Goal: Task Accomplishment & Management: Complete application form

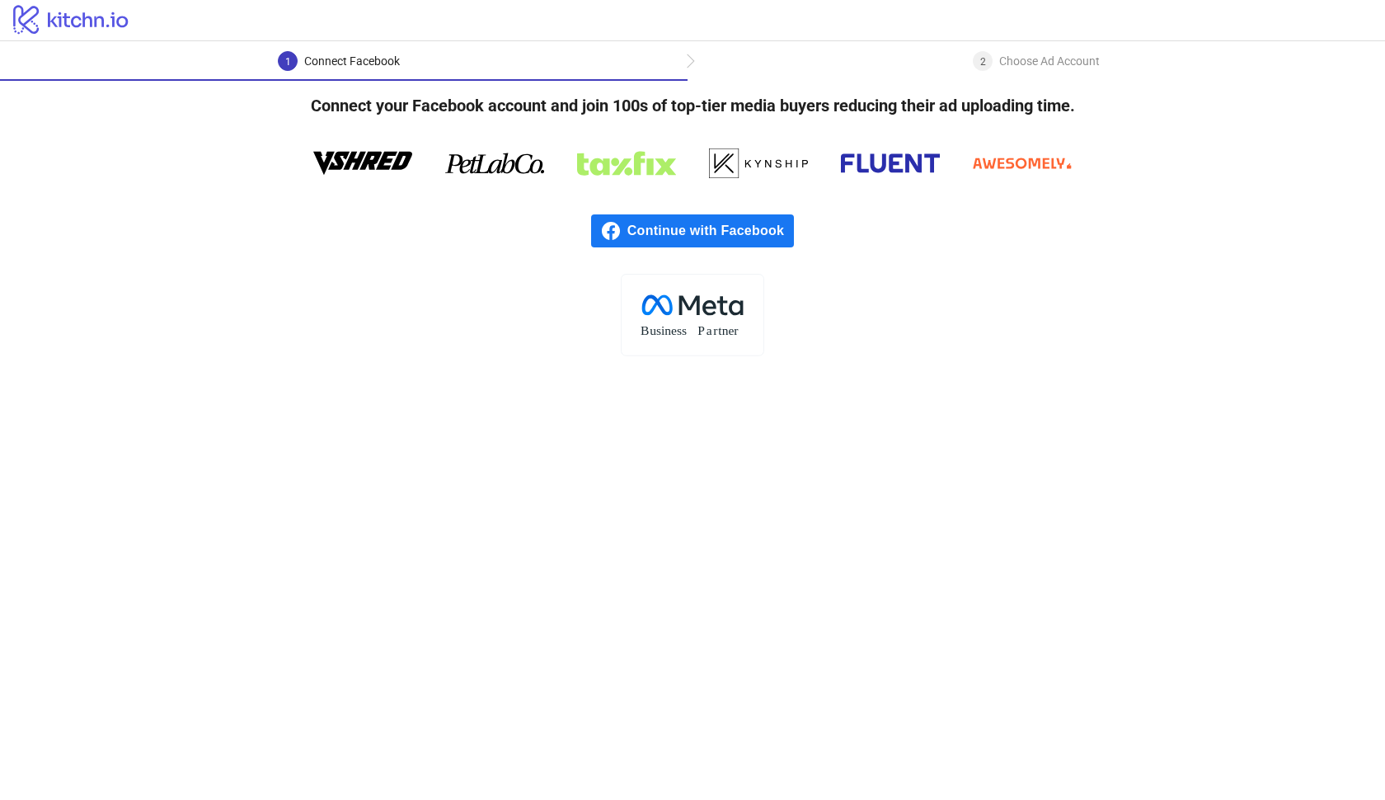
click at [709, 232] on span "Continue with Facebook" at bounding box center [711, 230] width 167 height 33
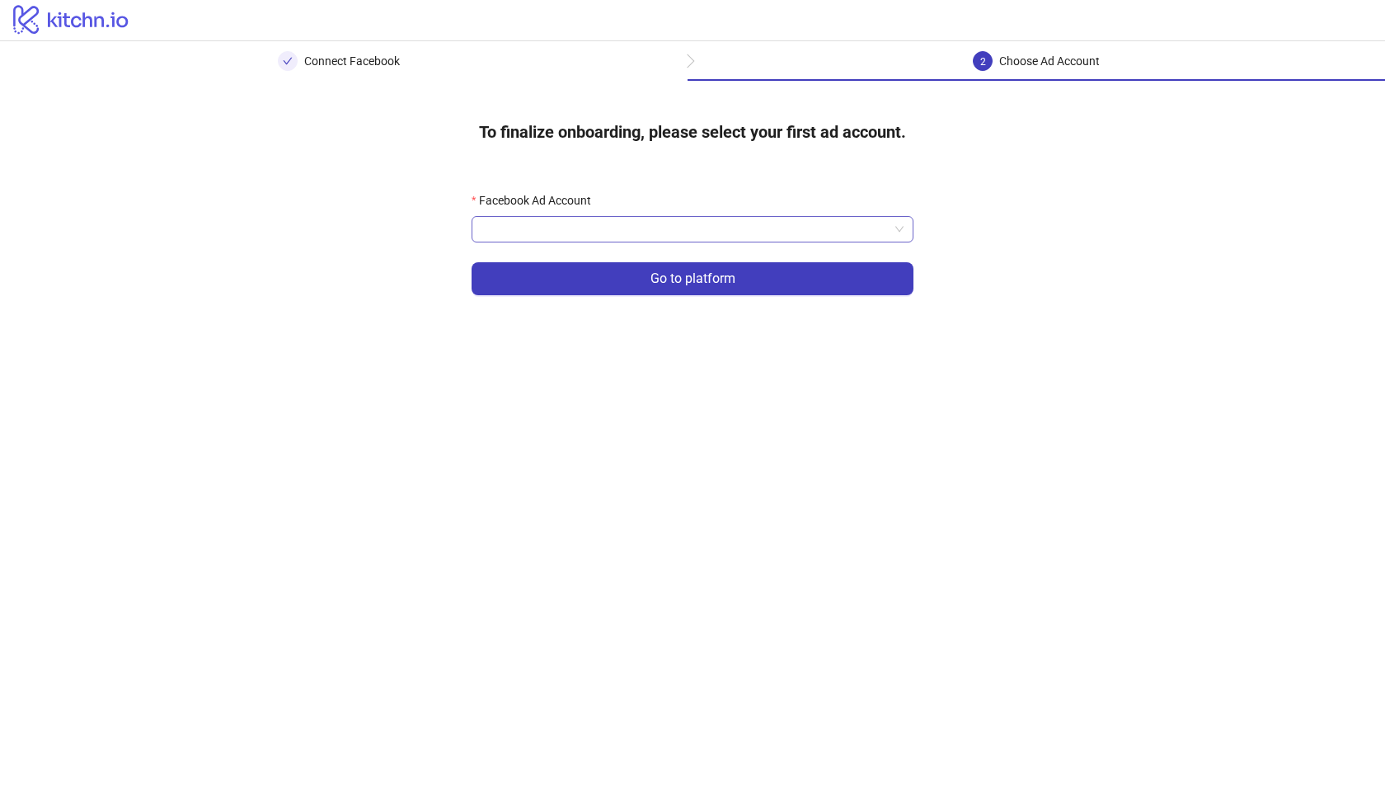
click at [898, 232] on span at bounding box center [693, 229] width 422 height 25
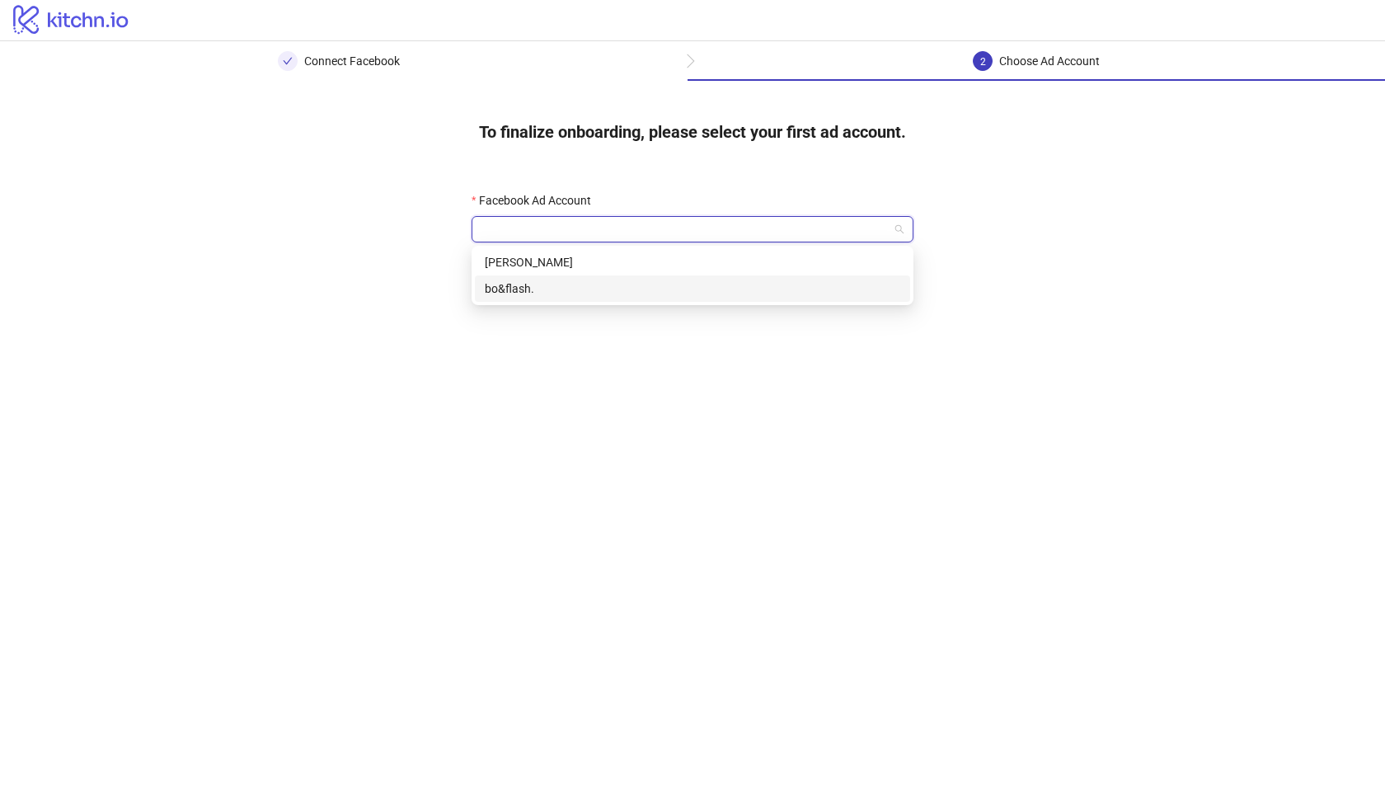
click at [755, 291] on div "bo&flash." at bounding box center [693, 289] width 416 height 18
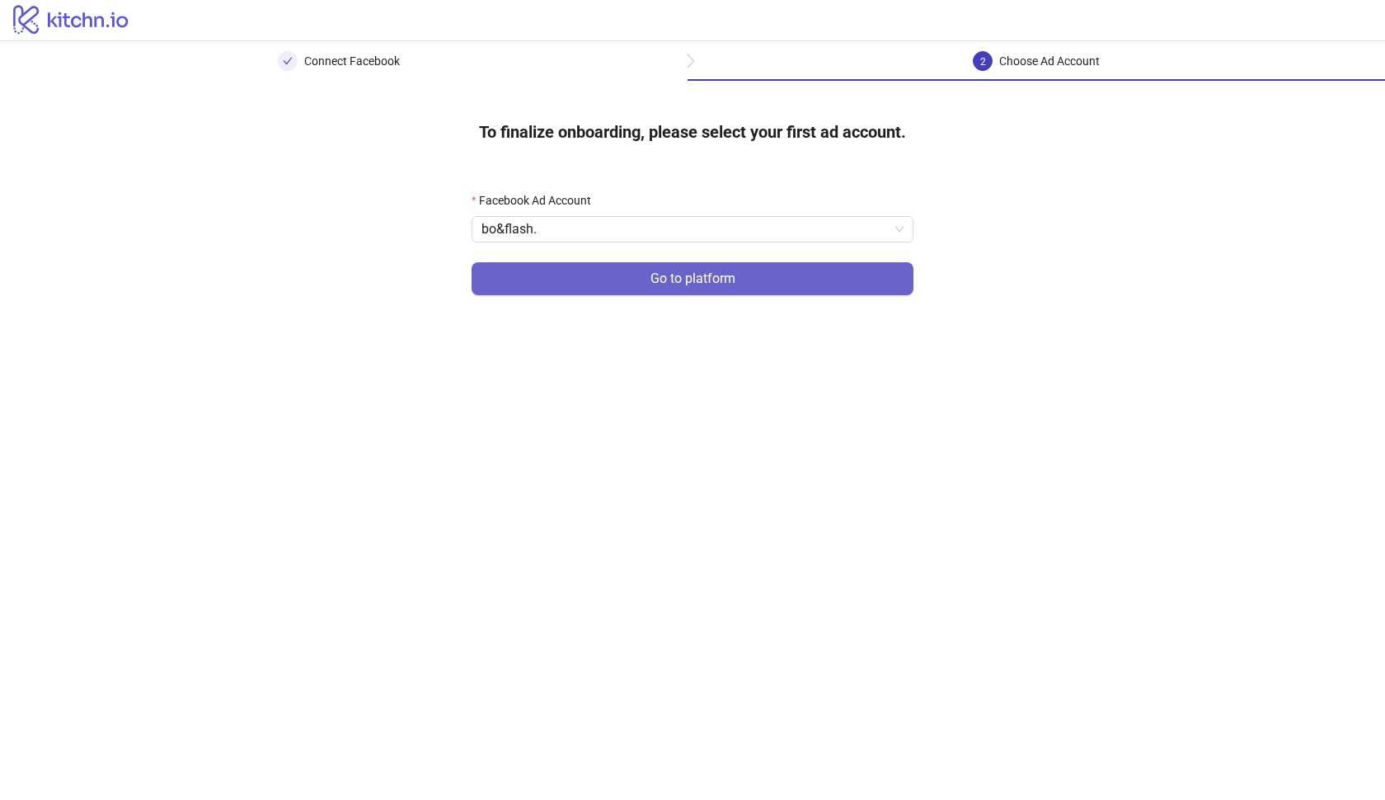
click at [740, 278] on button "Go to platform" at bounding box center [693, 278] width 442 height 33
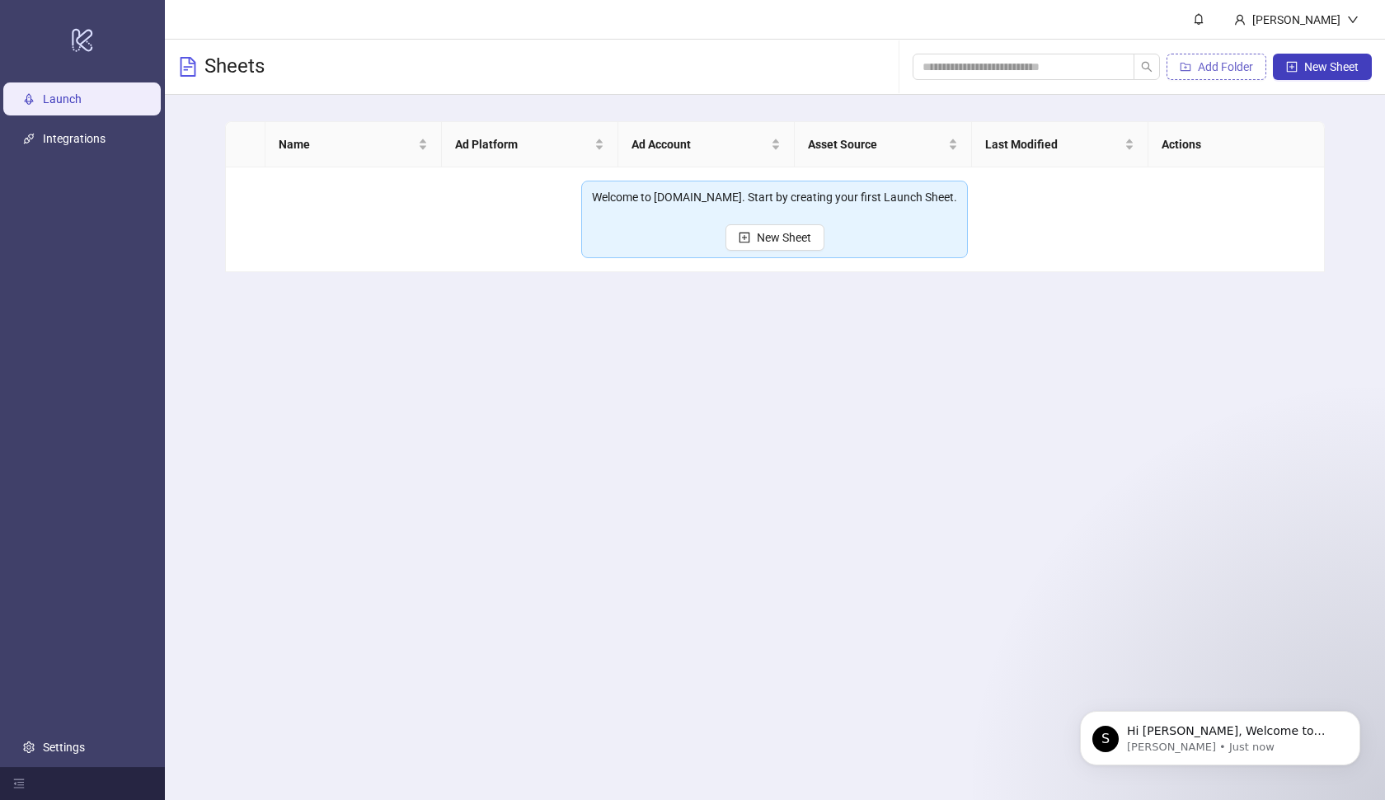
click at [1263, 71] on button "Add Folder" at bounding box center [1217, 67] width 100 height 26
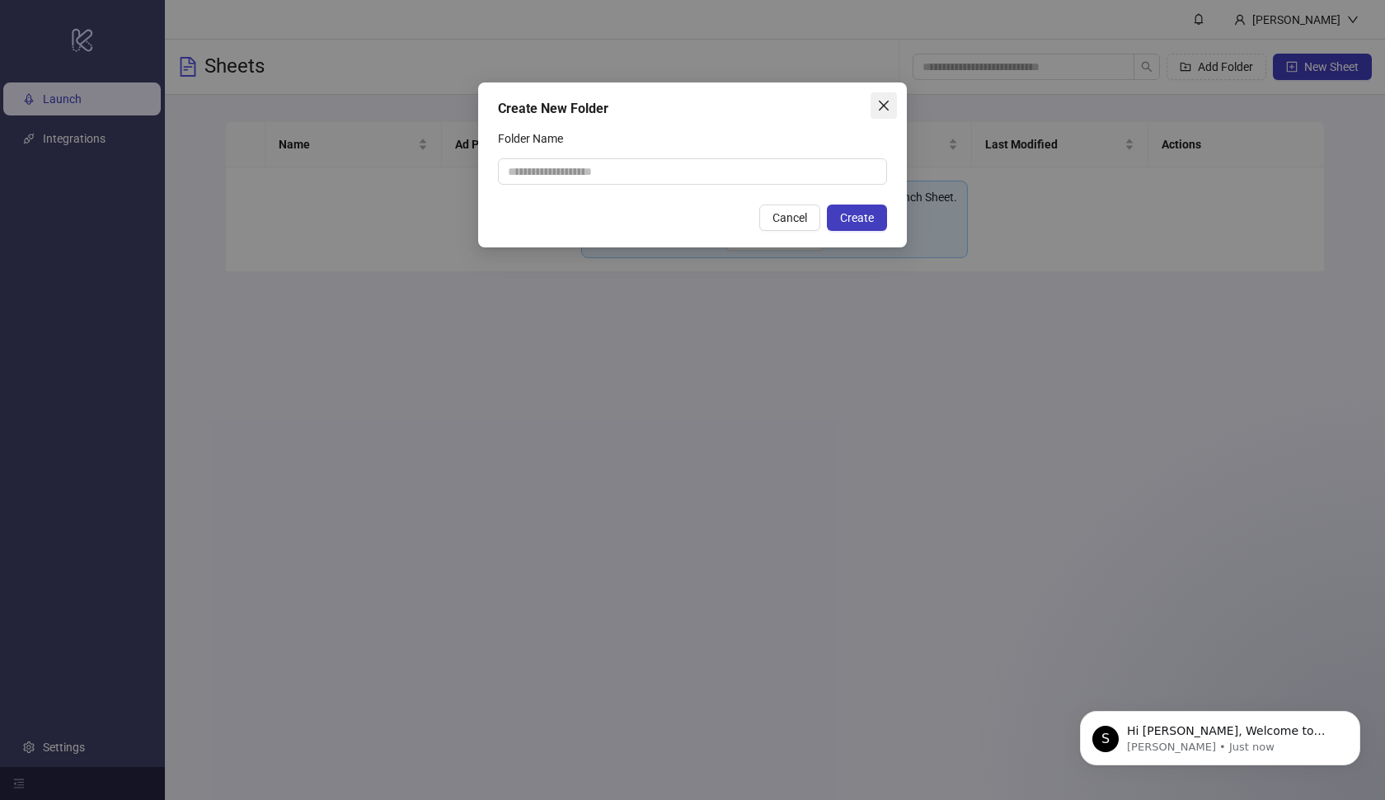
click at [881, 103] on icon "close" at bounding box center [884, 106] width 10 height 10
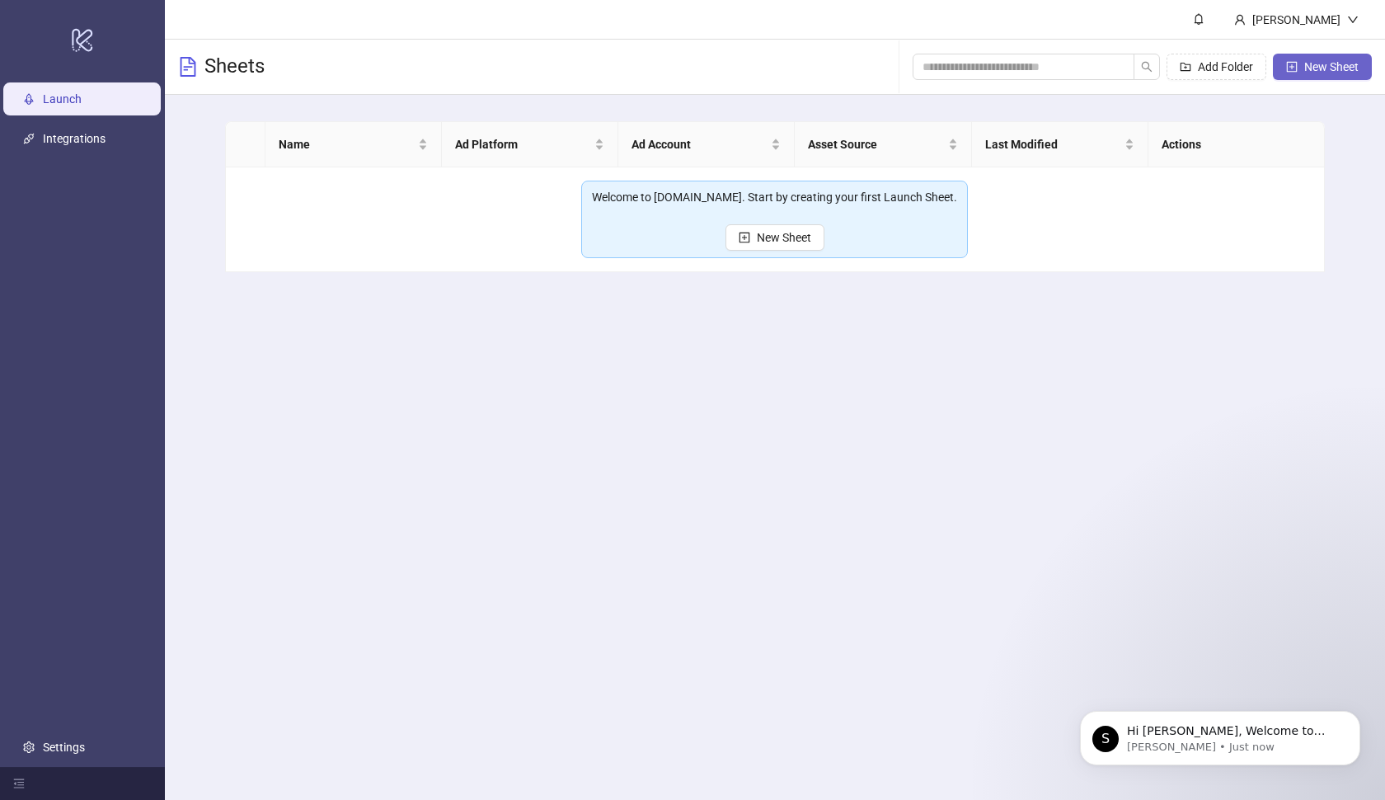
click at [1339, 60] on span "New Sheet" at bounding box center [1332, 66] width 54 height 13
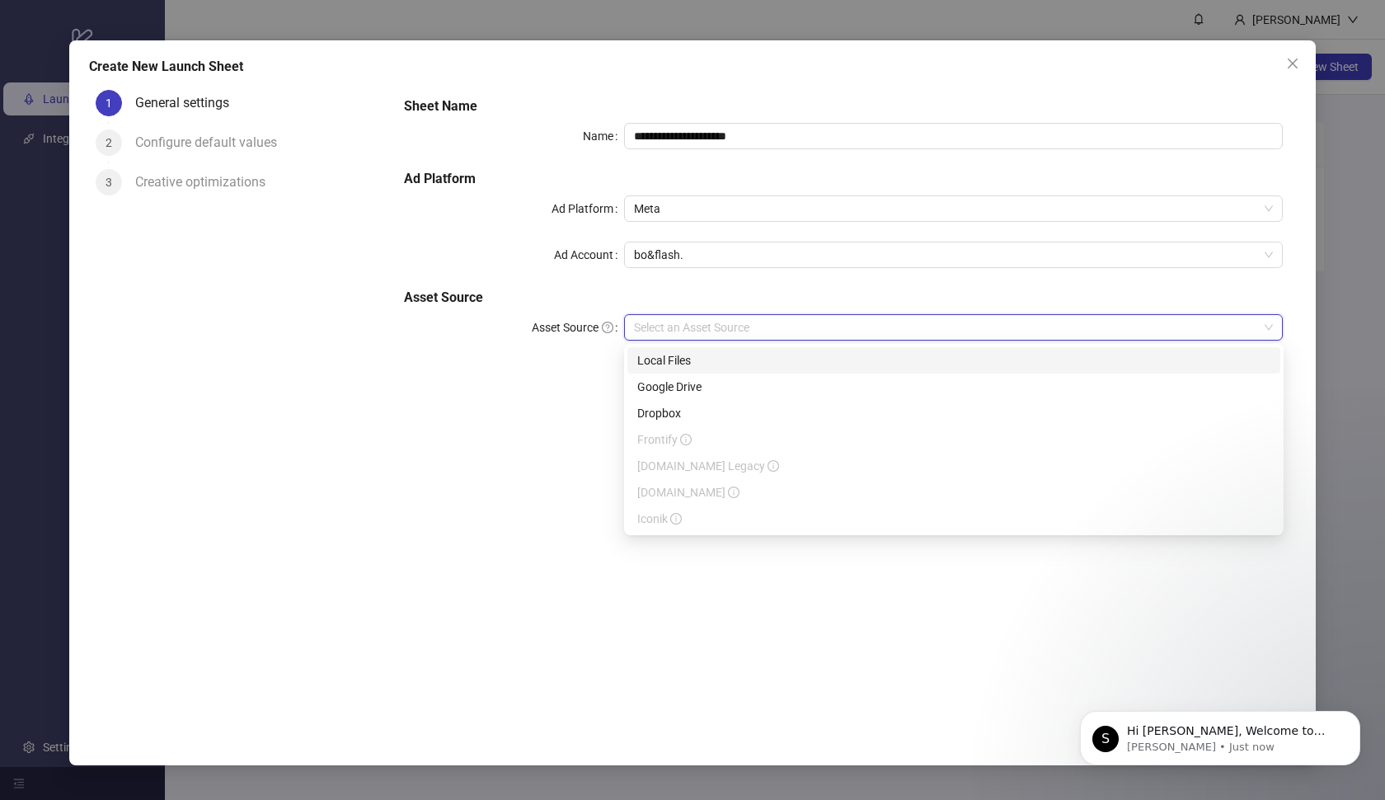
click at [906, 332] on input "Asset Source" at bounding box center [946, 327] width 625 height 25
click at [1000, 263] on span "bo&flash." at bounding box center [954, 254] width 640 height 25
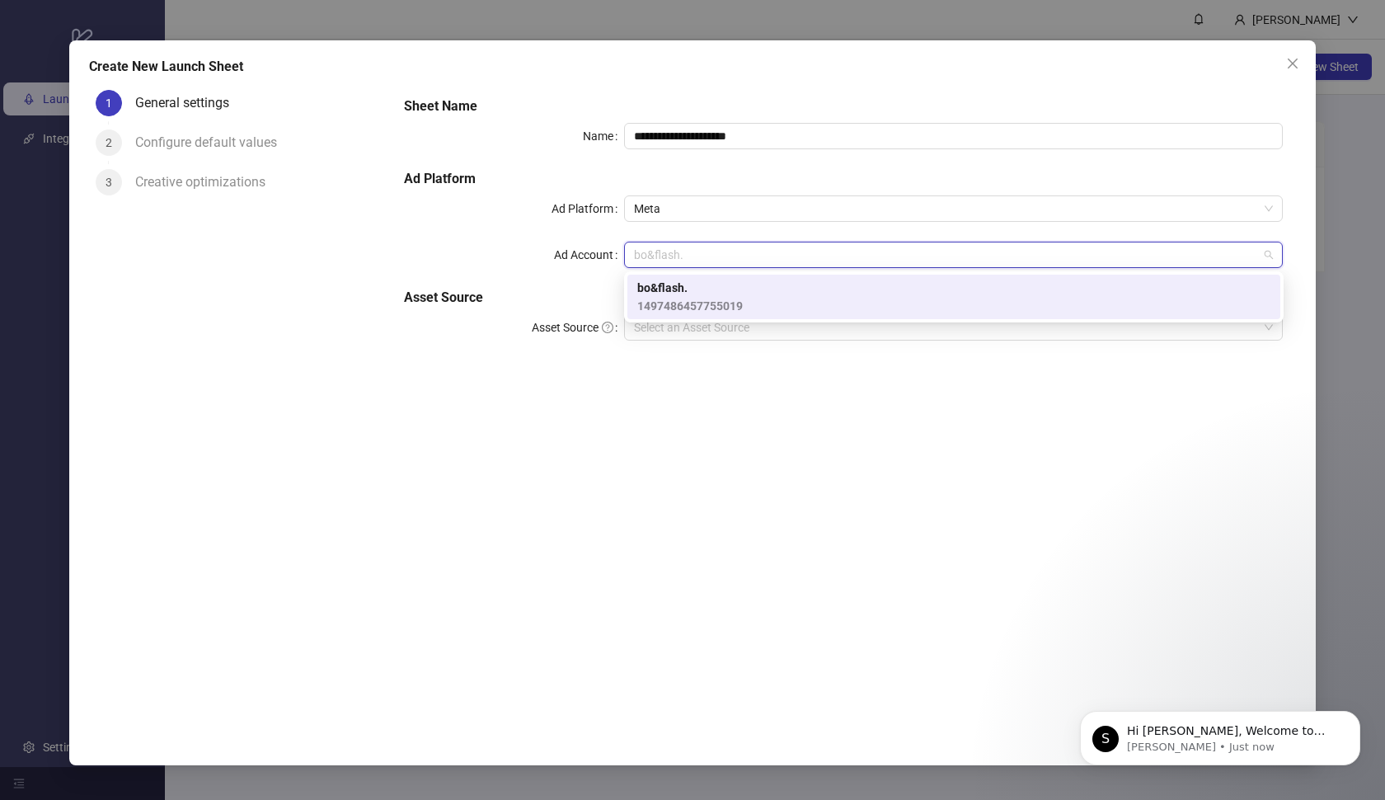
click at [886, 299] on div "bo&flash. 1497486457755019" at bounding box center [953, 297] width 633 height 36
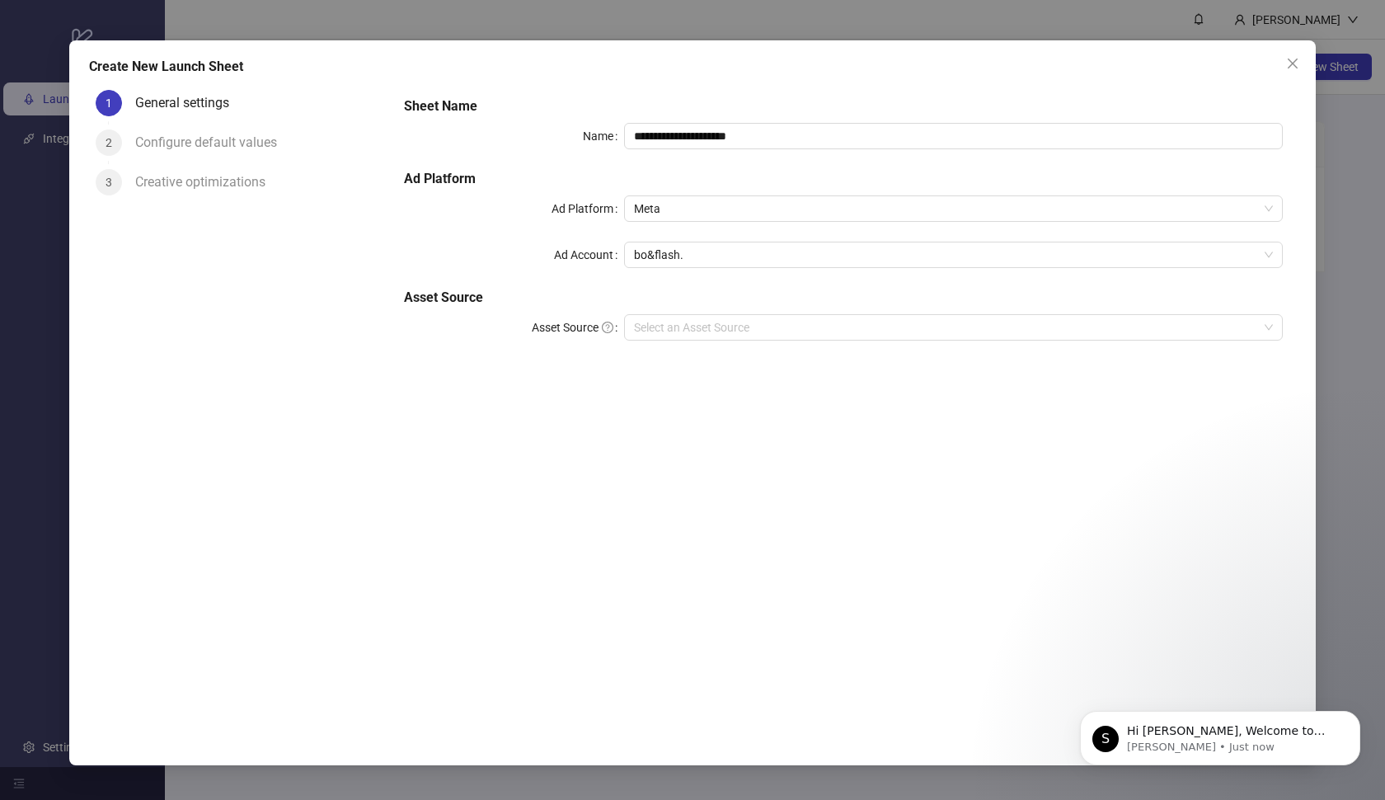
click at [1142, 543] on div "**********" at bounding box center [844, 397] width 906 height 629
click at [1356, 718] on icon "Dismiss notification" at bounding box center [1356, 715] width 9 height 9
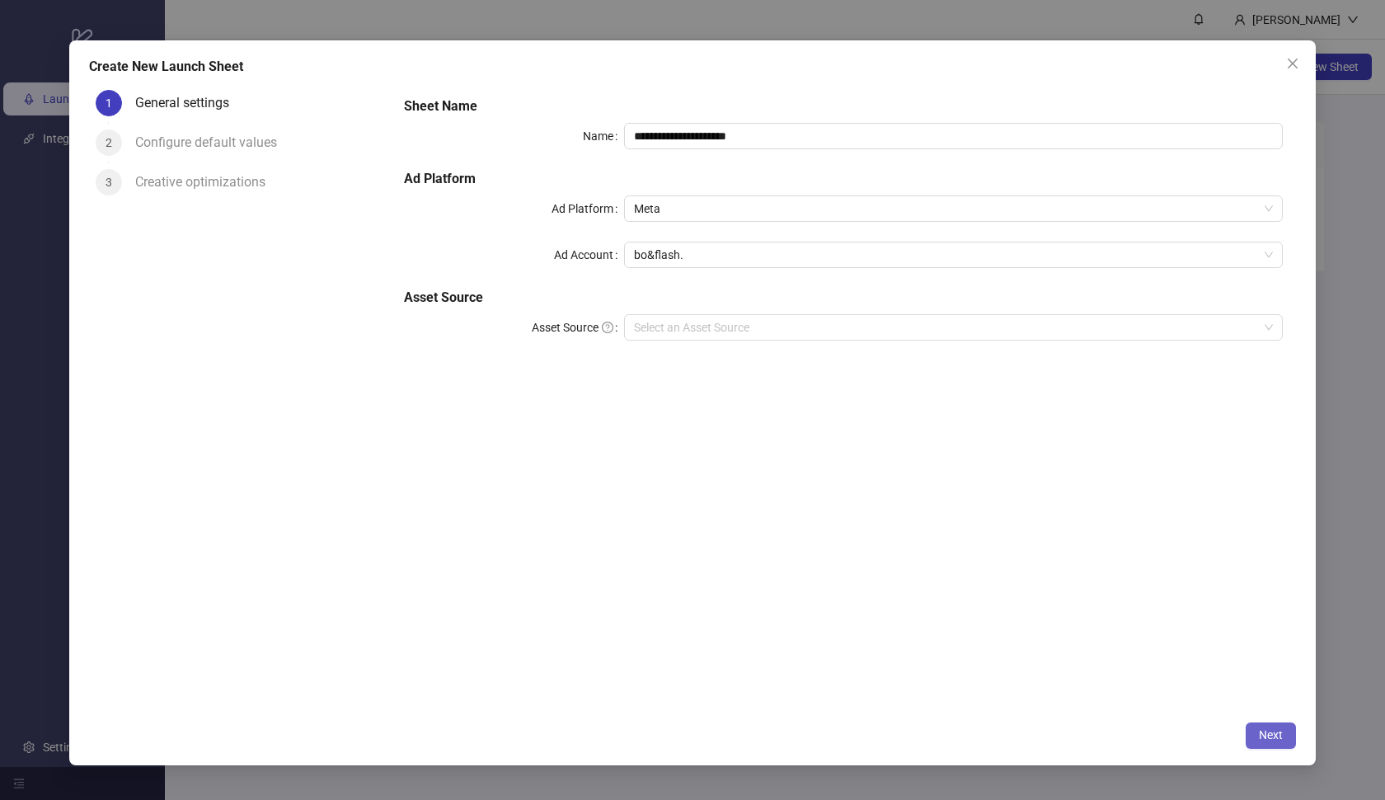
click at [1265, 739] on span "Next" at bounding box center [1271, 734] width 24 height 13
click at [936, 333] on input "Asset Source" at bounding box center [946, 327] width 625 height 25
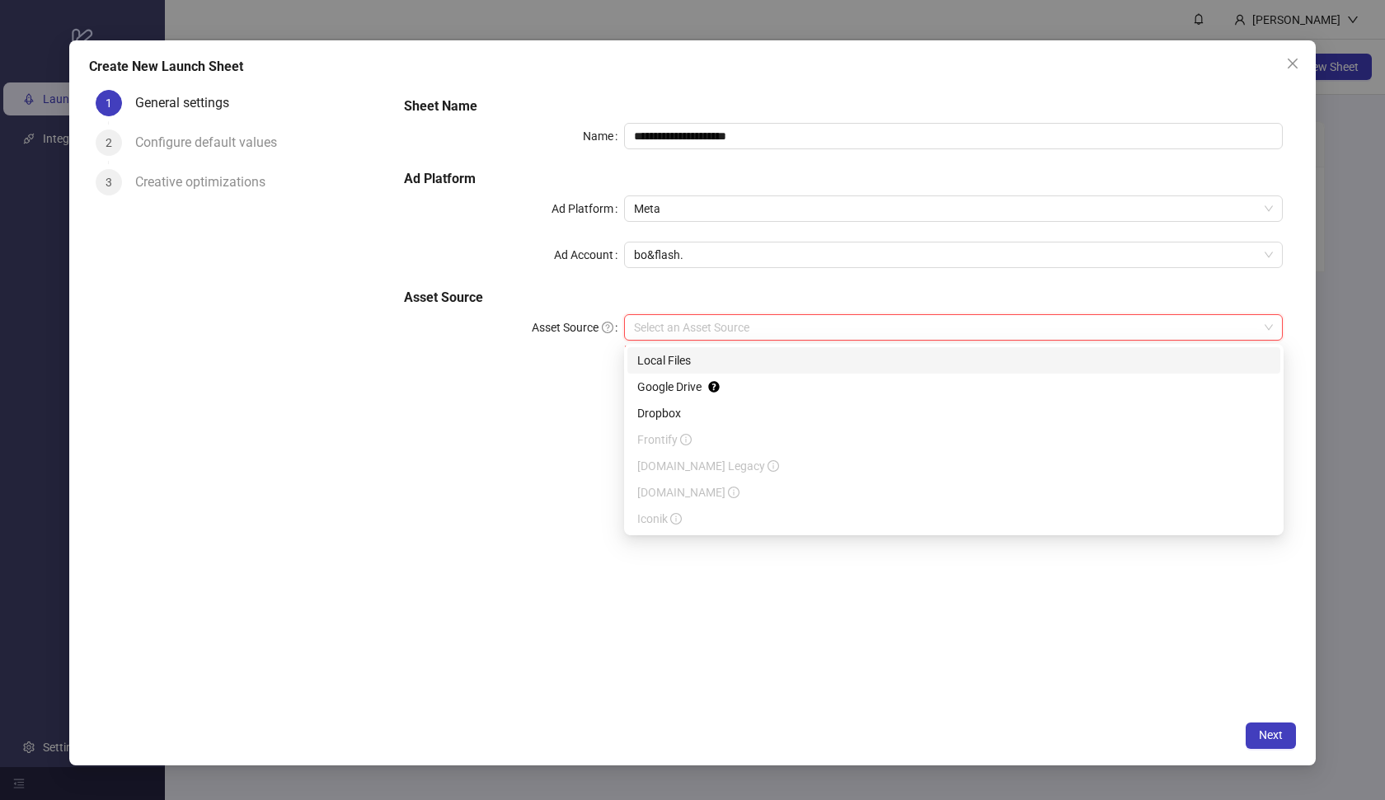
click at [811, 361] on div "Local Files" at bounding box center [953, 360] width 633 height 18
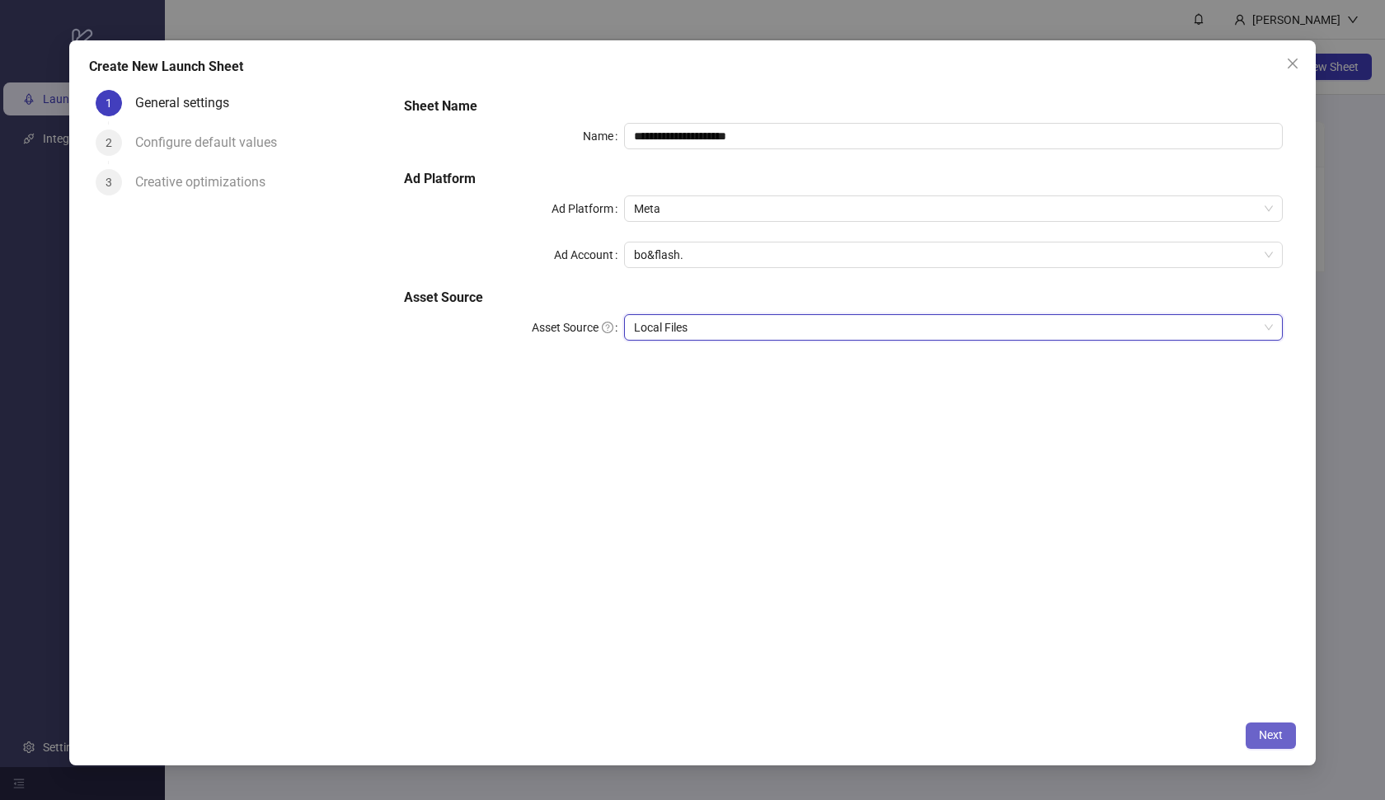
click at [1274, 734] on span "Next" at bounding box center [1271, 734] width 24 height 13
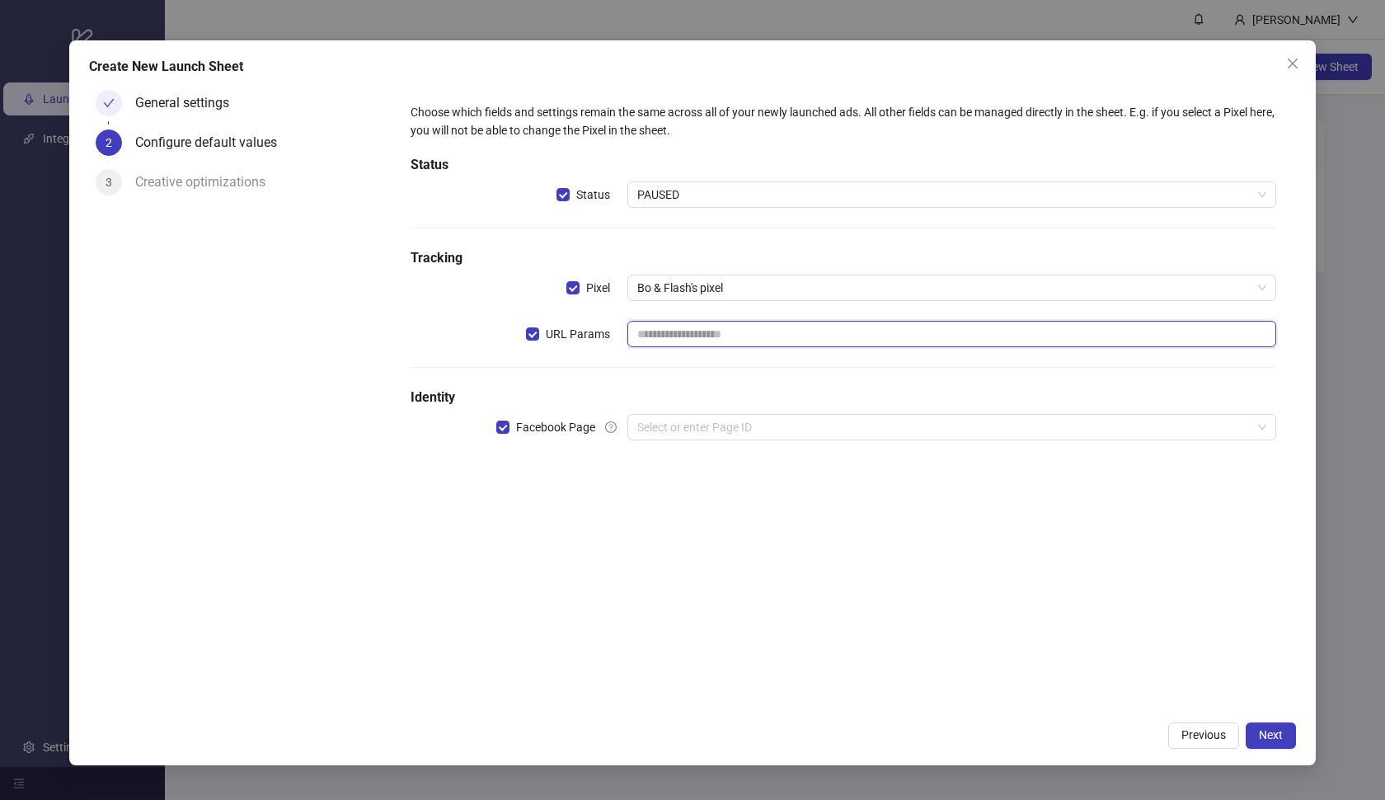
click at [759, 338] on input "text" at bounding box center [953, 334] width 650 height 26
type input "**********"
click at [732, 430] on input "search" at bounding box center [944, 427] width 615 height 25
drag, startPoint x: 780, startPoint y: 332, endPoint x: 581, endPoint y: 326, distance: 199.7
click at [581, 327] on div "**********" at bounding box center [844, 344] width 866 height 46
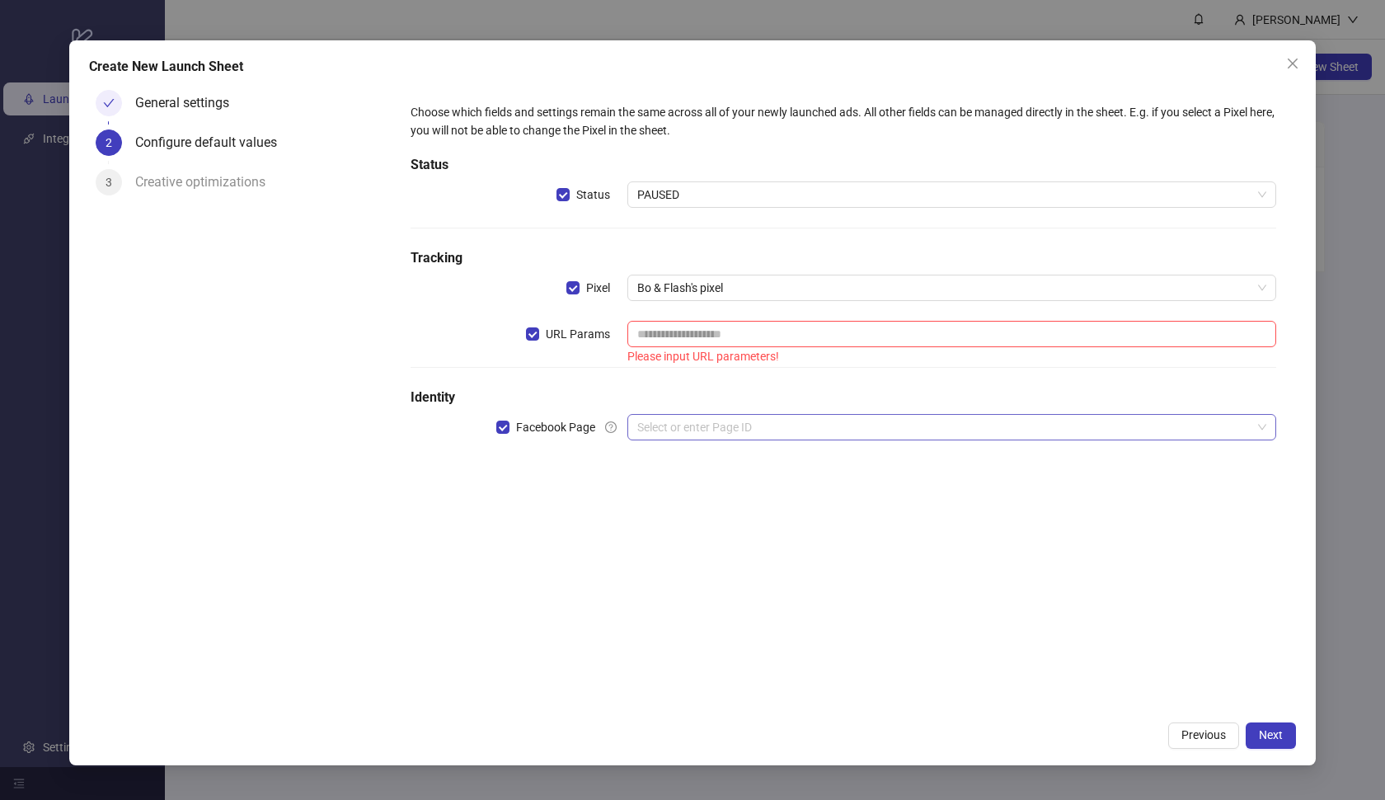
click at [673, 425] on input "search" at bounding box center [944, 427] width 615 height 25
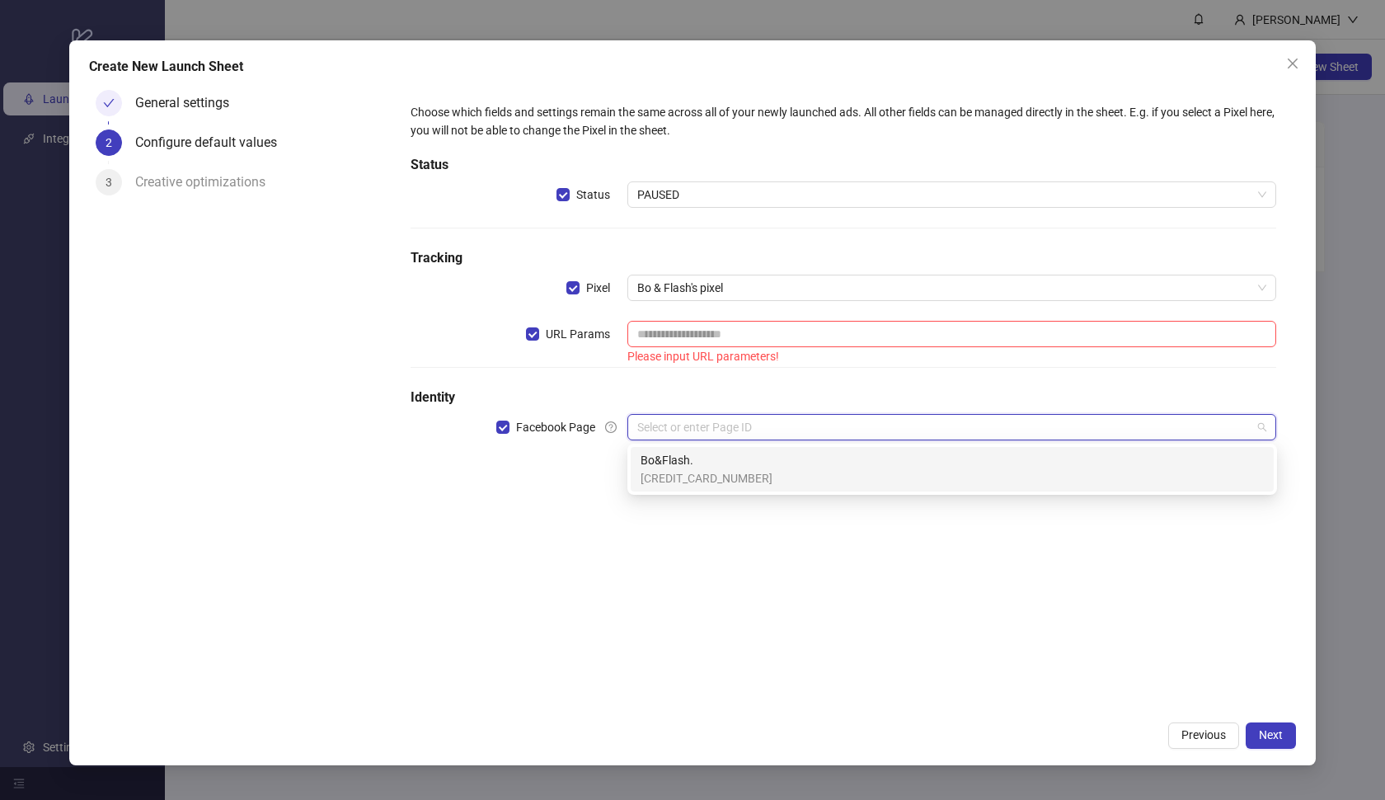
click at [664, 479] on span "[CREDIT_CARD_NUMBER]" at bounding box center [707, 478] width 132 height 18
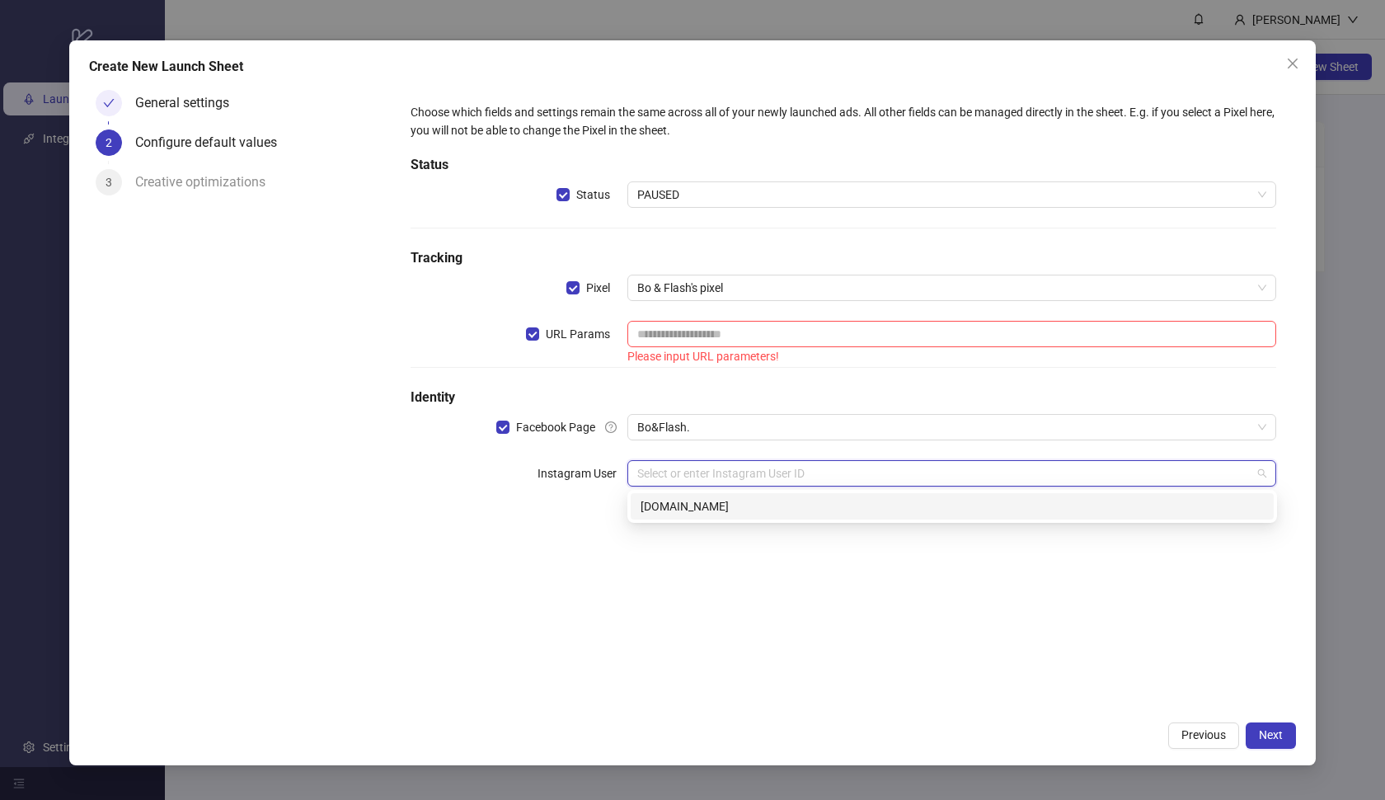
click at [670, 475] on input "search" at bounding box center [944, 473] width 615 height 25
click at [670, 510] on div "[DOMAIN_NAME]" at bounding box center [952, 506] width 623 height 18
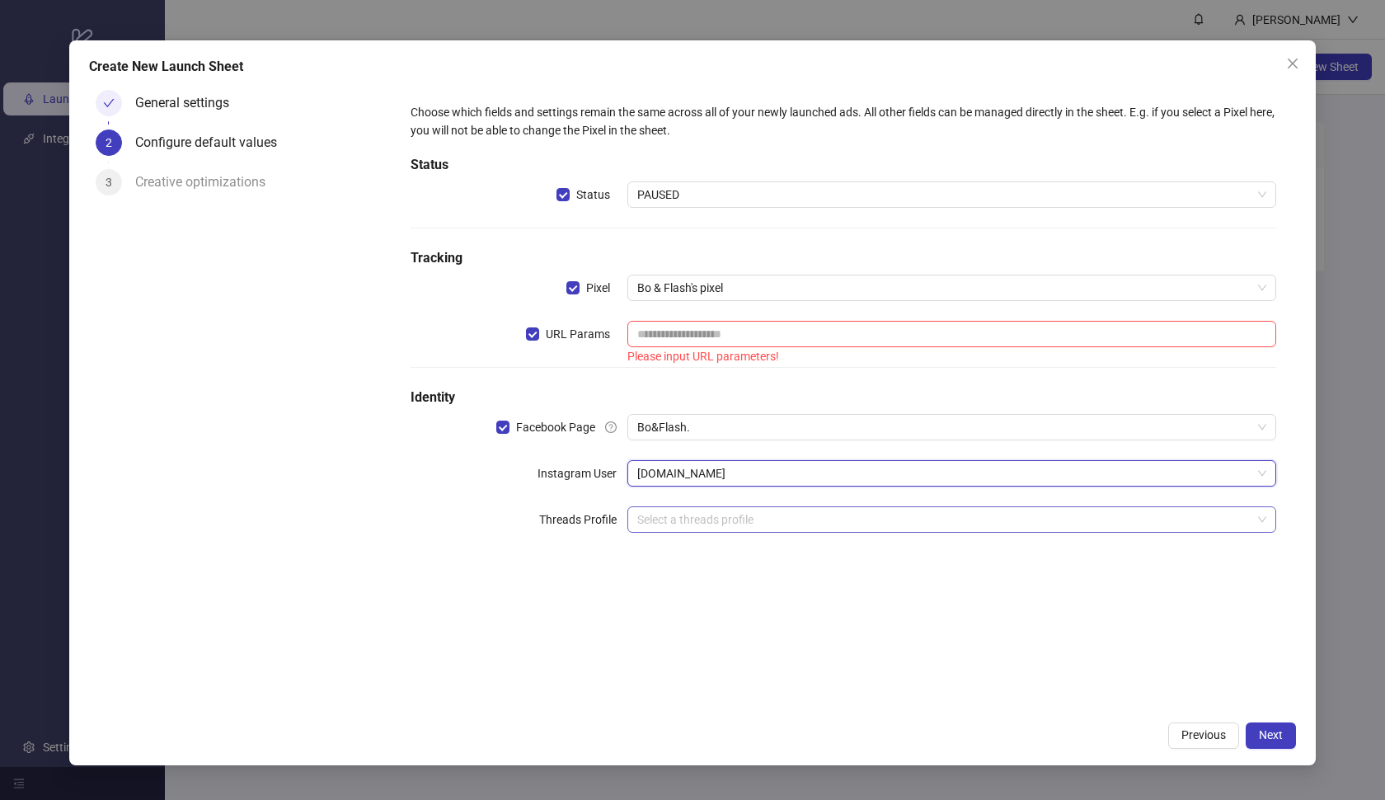
click at [670, 522] on input "search" at bounding box center [944, 519] width 615 height 25
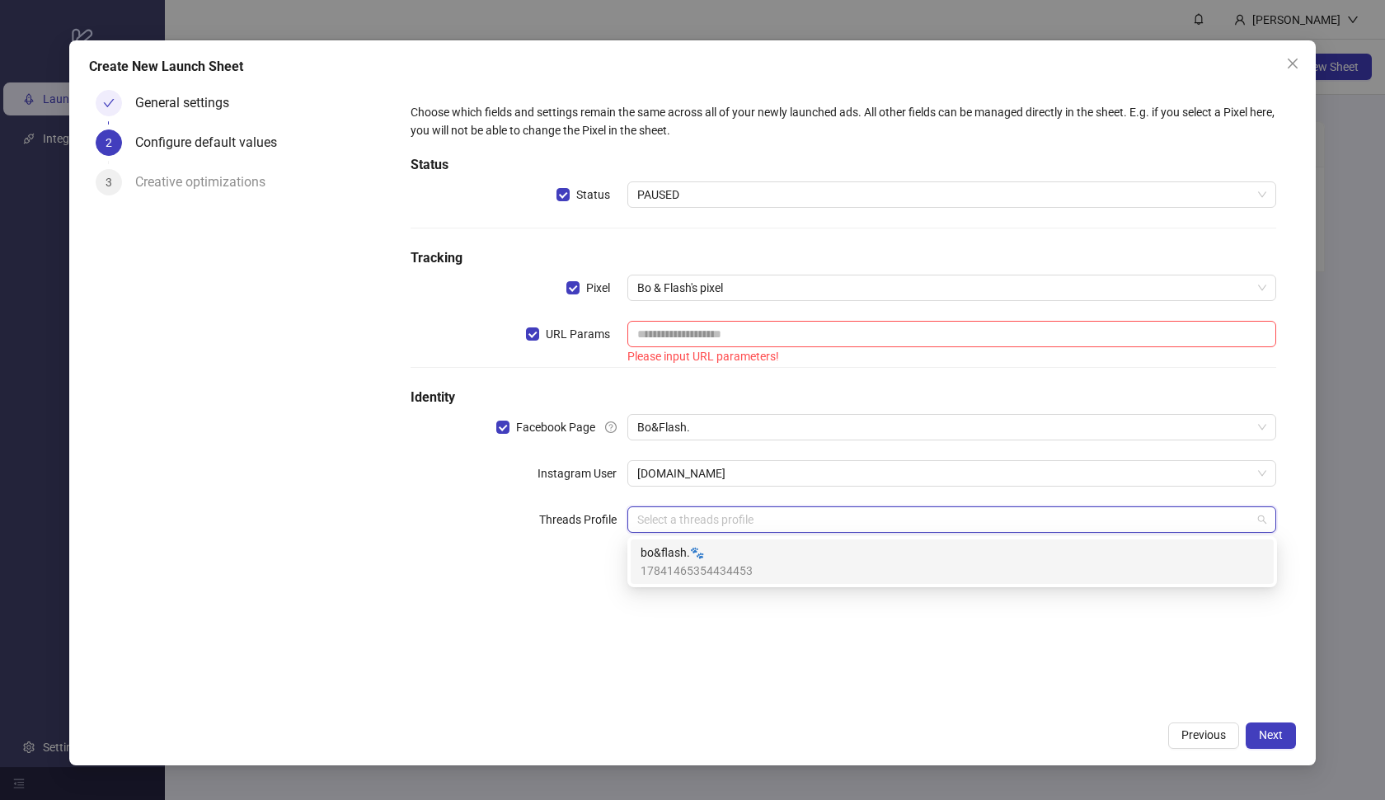
click at [674, 561] on span "bo&flash.🐾" at bounding box center [697, 552] width 112 height 18
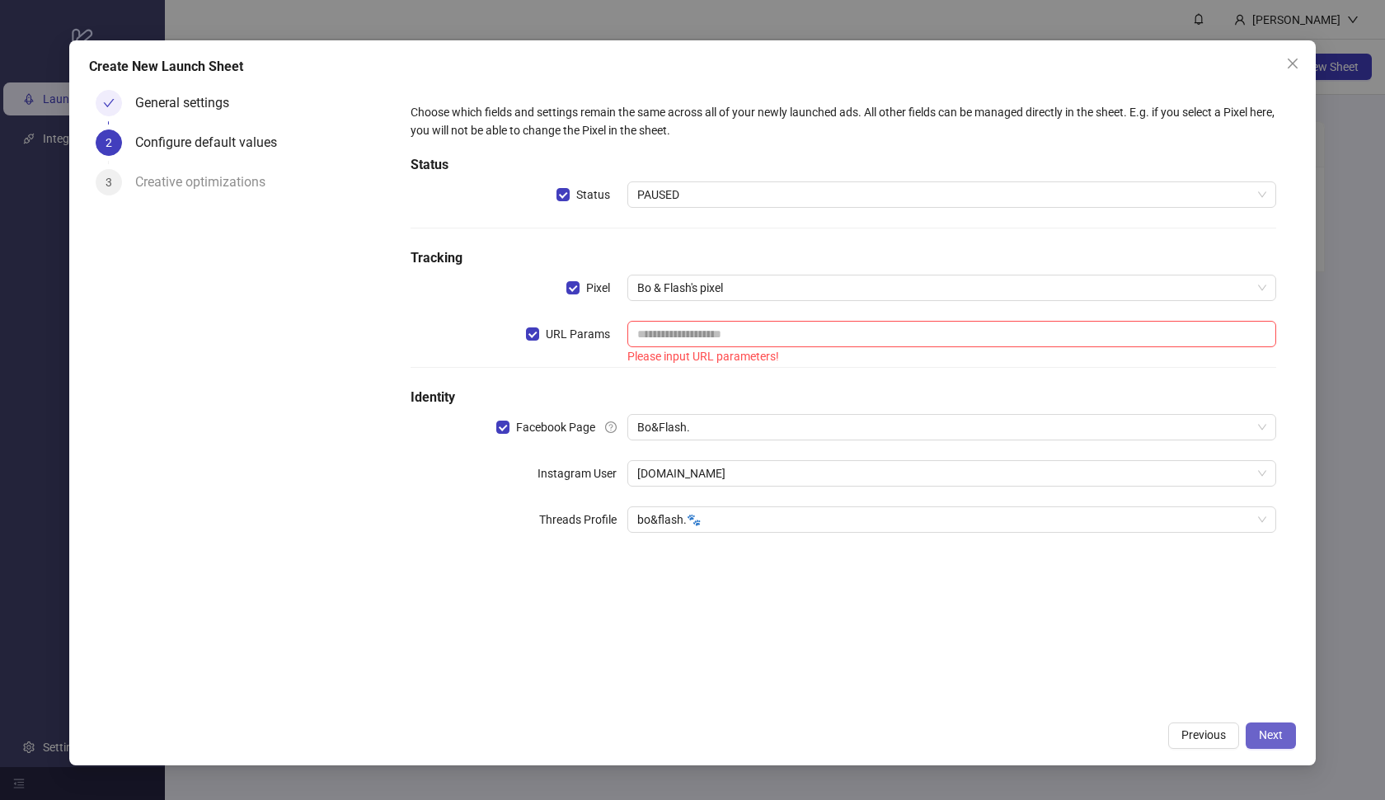
click at [1268, 740] on span "Next" at bounding box center [1271, 734] width 24 height 13
click at [717, 338] on input "text" at bounding box center [953, 334] width 650 height 26
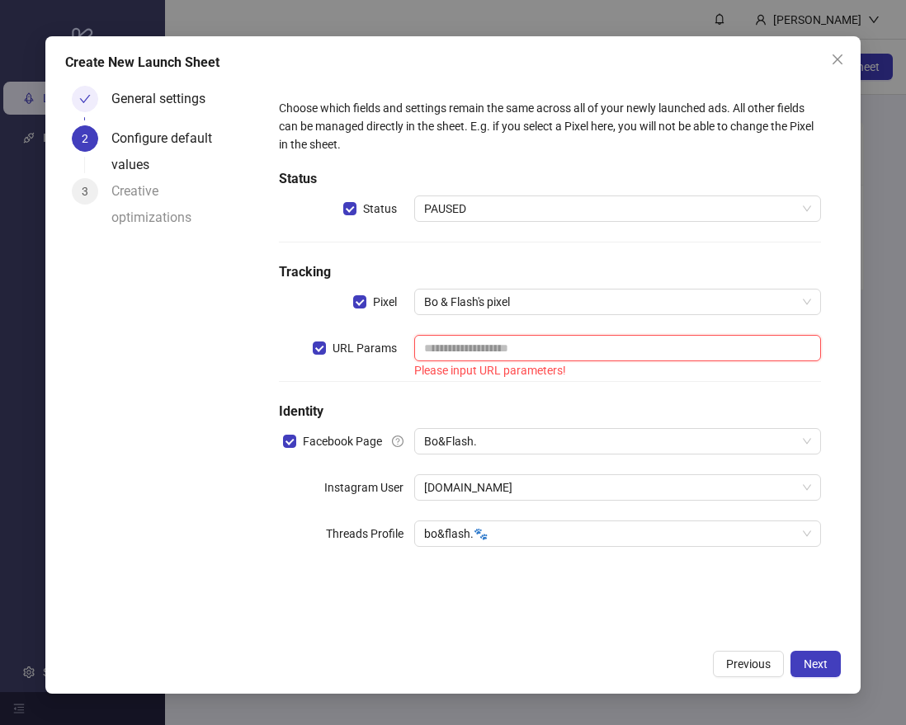
paste input "**********"
type input "**********"
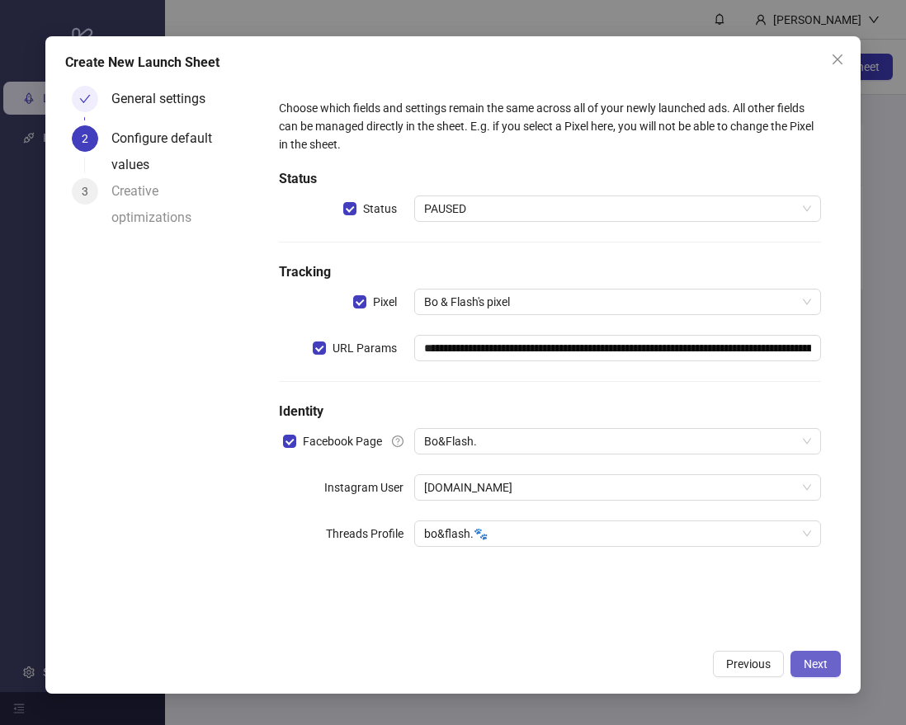
click at [819, 665] on span "Next" at bounding box center [815, 663] width 24 height 13
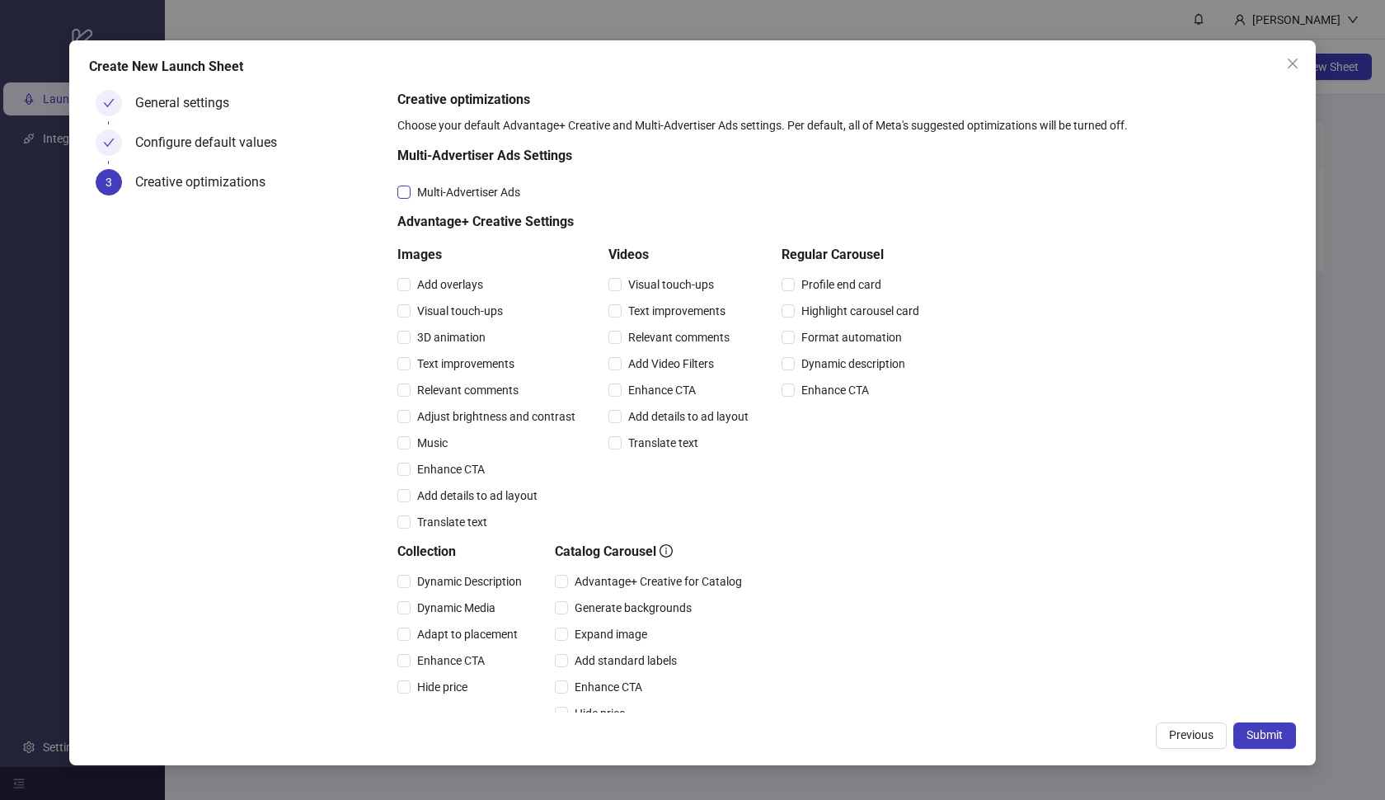
click at [412, 190] on span "Multi-Advertiser Ads" at bounding box center [469, 192] width 116 height 18
click at [407, 285] on span at bounding box center [404, 284] width 13 height 13
click at [410, 421] on span at bounding box center [404, 416] width 13 height 13
click at [408, 449] on label "Music" at bounding box center [426, 443] width 57 height 18
click at [408, 492] on span at bounding box center [404, 495] width 13 height 13
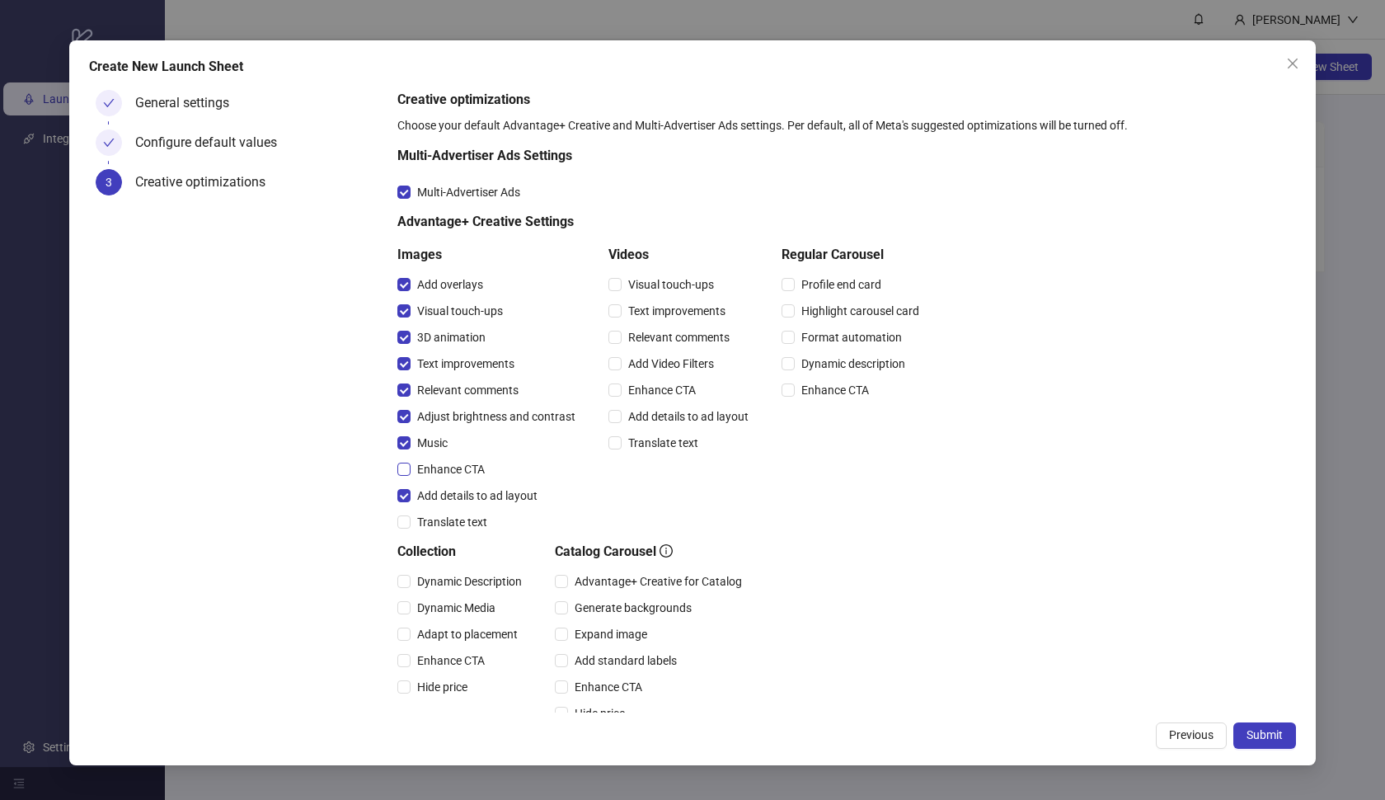
click at [407, 468] on span at bounding box center [404, 469] width 13 height 13
click at [407, 521] on span at bounding box center [404, 521] width 13 height 13
click at [614, 315] on span at bounding box center [615, 310] width 13 height 13
click at [617, 346] on label "Relevant comments" at bounding box center [673, 337] width 128 height 18
click at [619, 367] on span at bounding box center [615, 363] width 13 height 13
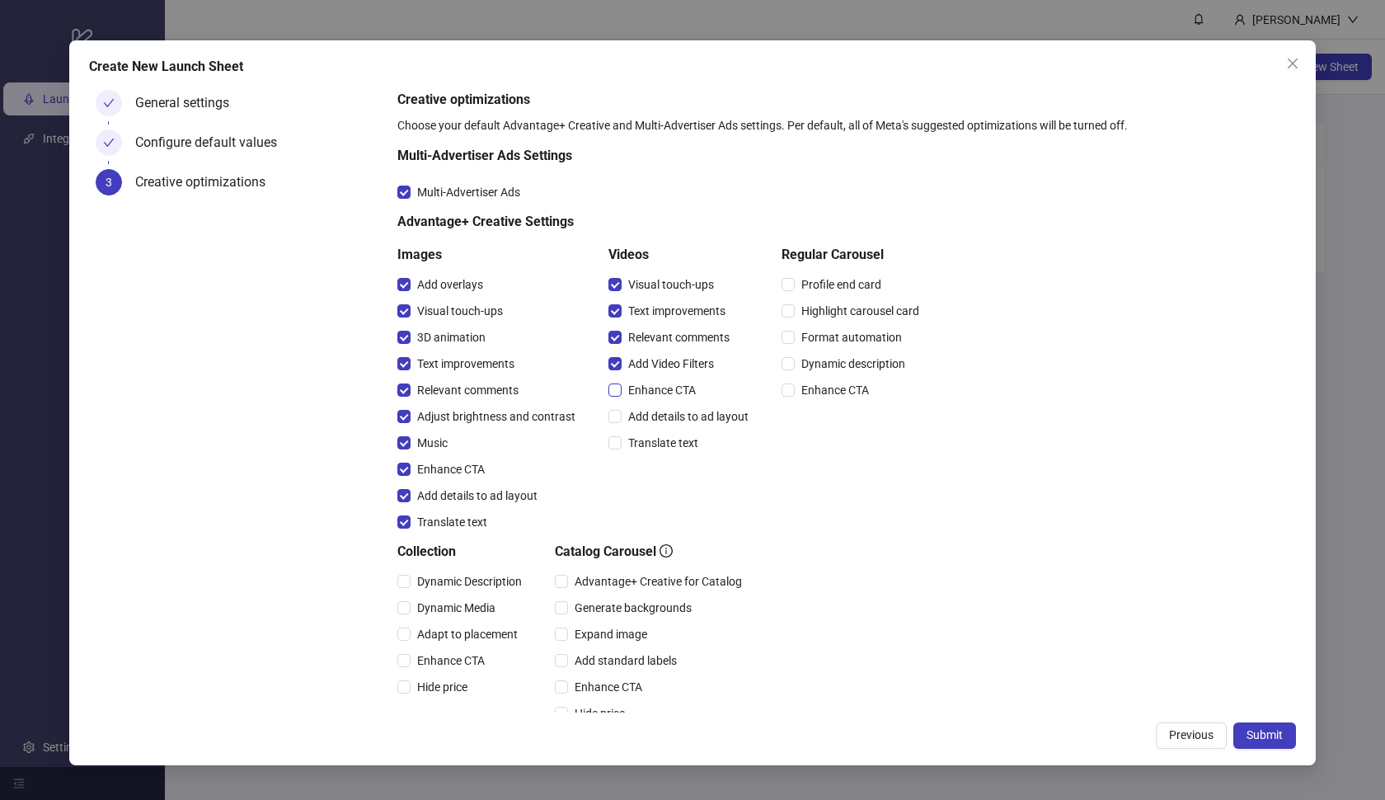
click at [619, 392] on span at bounding box center [615, 389] width 13 height 13
click at [793, 284] on span at bounding box center [788, 284] width 13 height 13
click at [793, 316] on span at bounding box center [788, 310] width 13 height 13
click at [795, 345] on span "Format automation" at bounding box center [852, 337] width 114 height 18
click at [793, 366] on span at bounding box center [788, 363] width 13 height 13
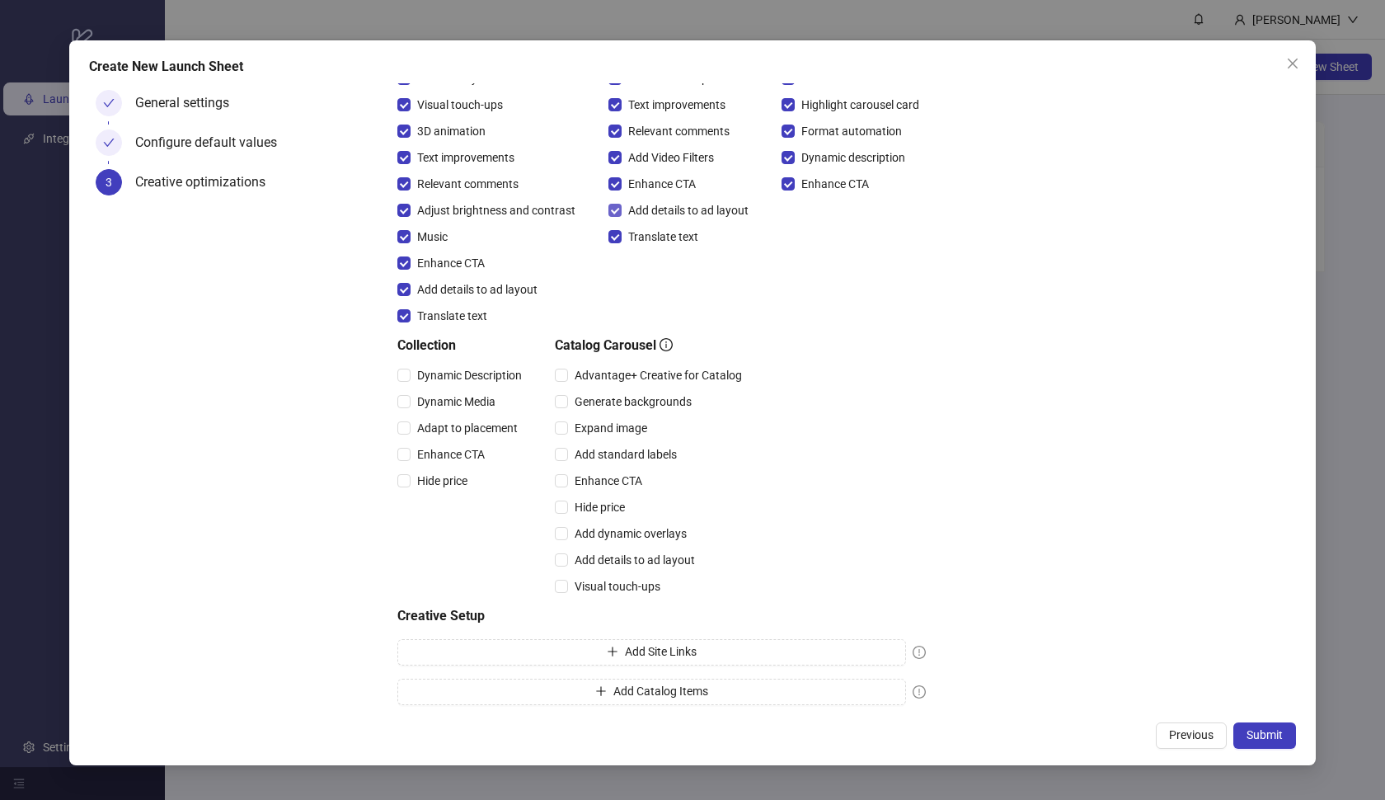
scroll to position [210, 0]
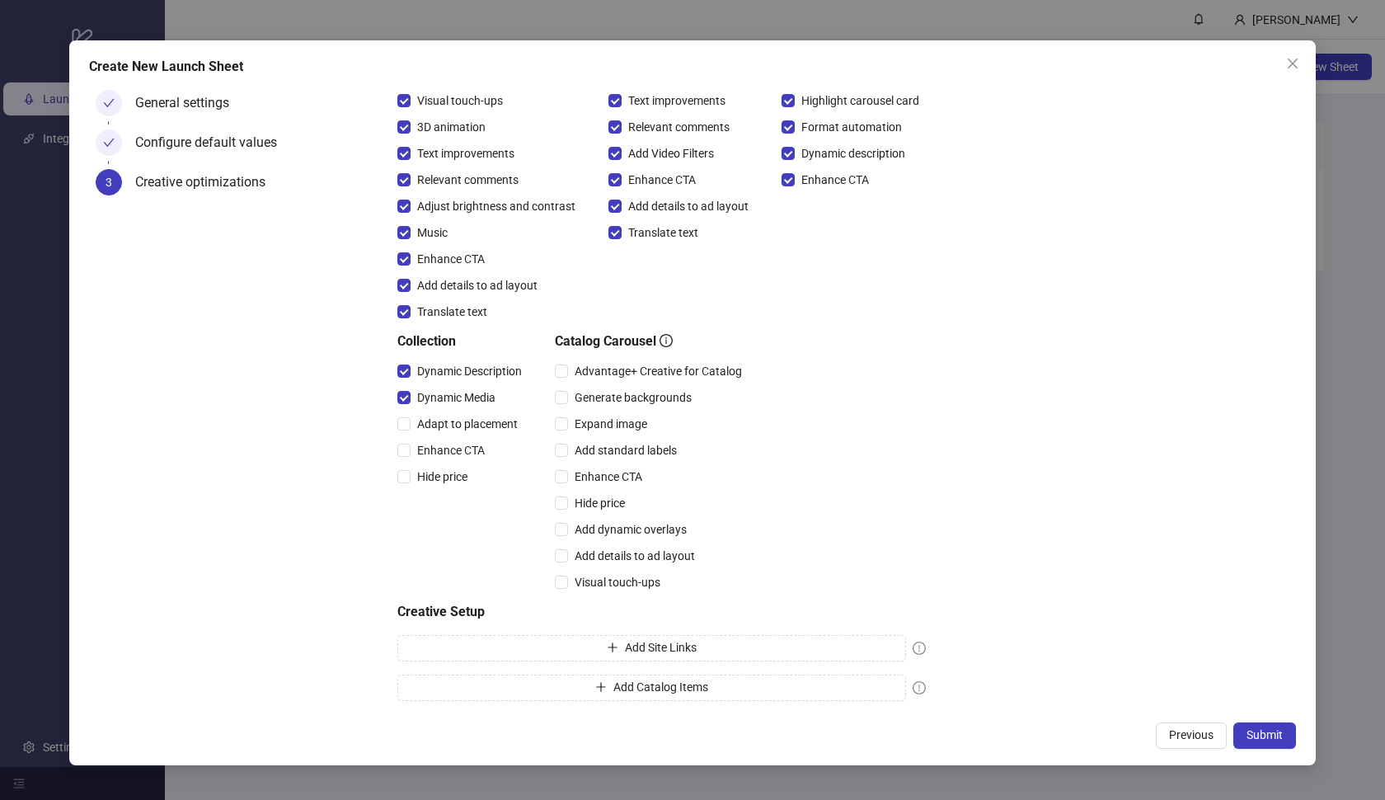
click at [409, 435] on div "Adapt to placement" at bounding box center [463, 424] width 131 height 26
click at [409, 427] on span at bounding box center [404, 423] width 13 height 13
click at [407, 447] on span at bounding box center [404, 450] width 13 height 13
click at [407, 479] on span at bounding box center [404, 476] width 13 height 13
click at [567, 394] on span at bounding box center [561, 397] width 13 height 13
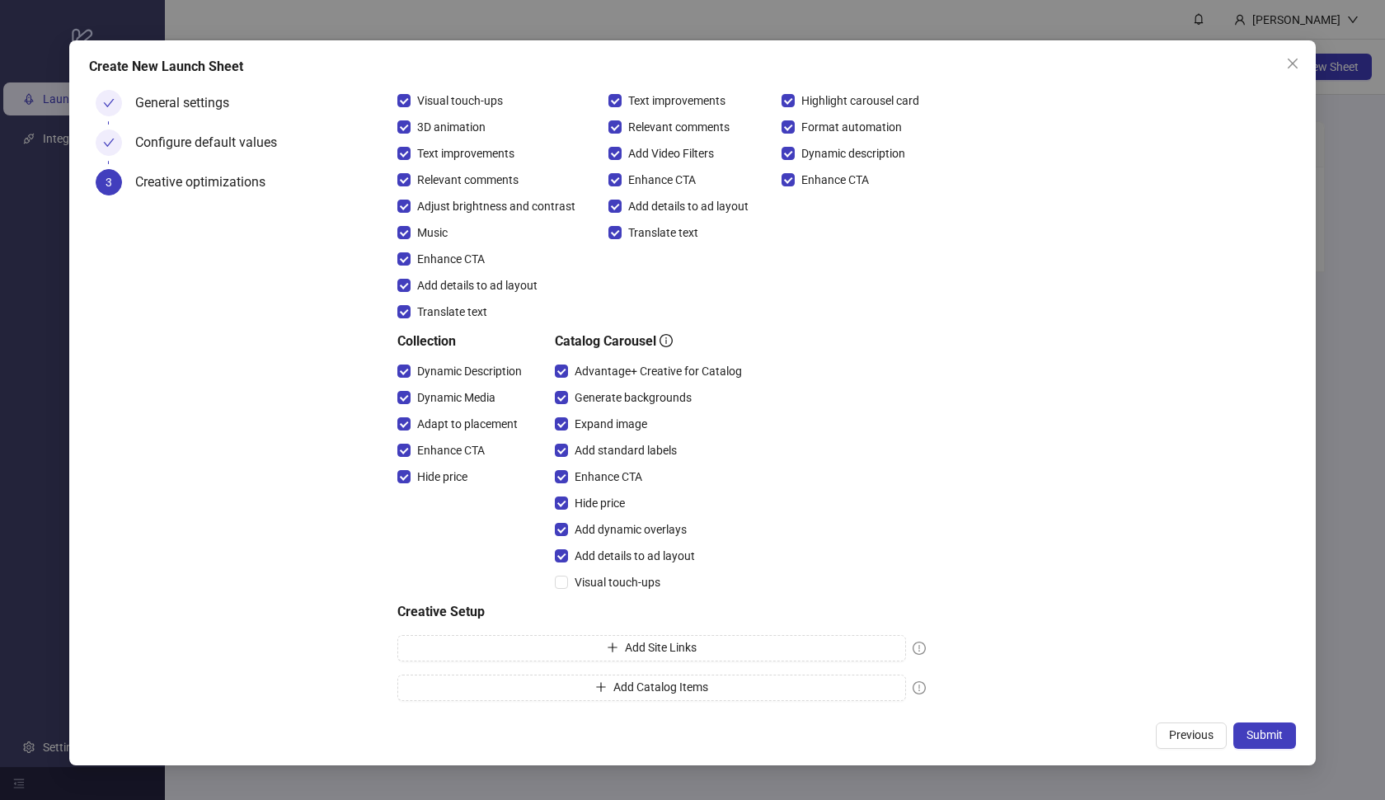
click at [566, 570] on div "Visual touch-ups" at bounding box center [652, 582] width 194 height 26
click at [1252, 727] on button "Submit" at bounding box center [1265, 735] width 63 height 26
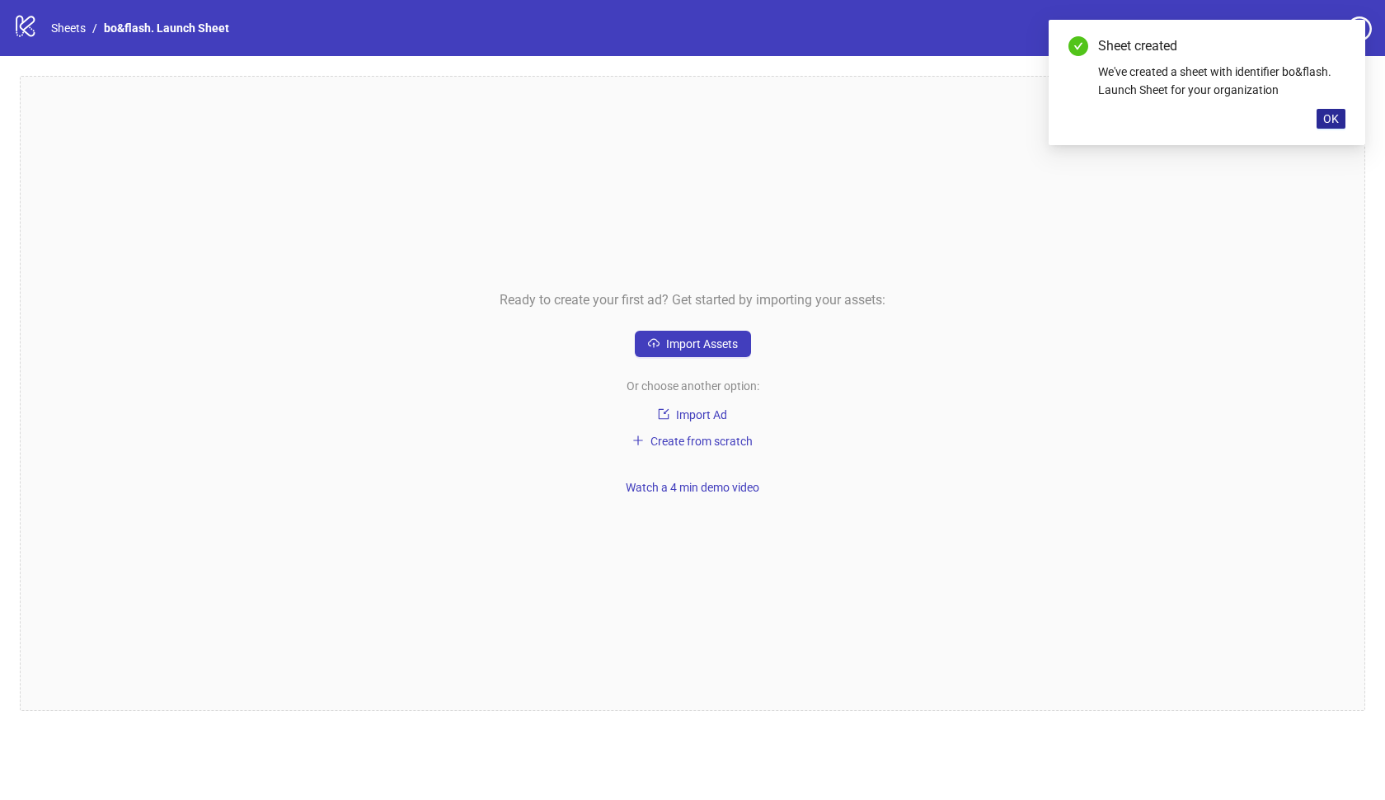
click at [1338, 122] on span "OK" at bounding box center [1332, 118] width 16 height 13
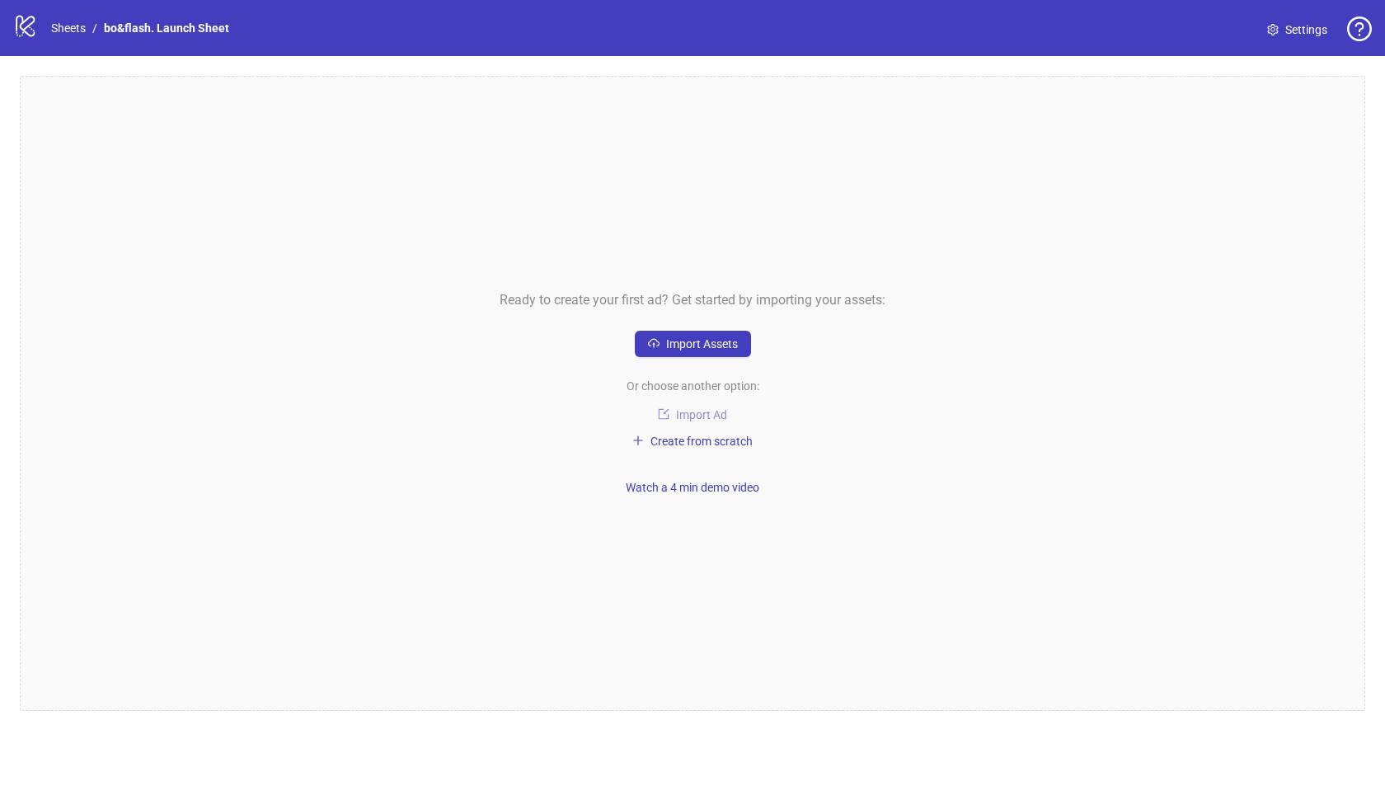
click at [694, 413] on span "Import Ad" at bounding box center [701, 414] width 51 height 13
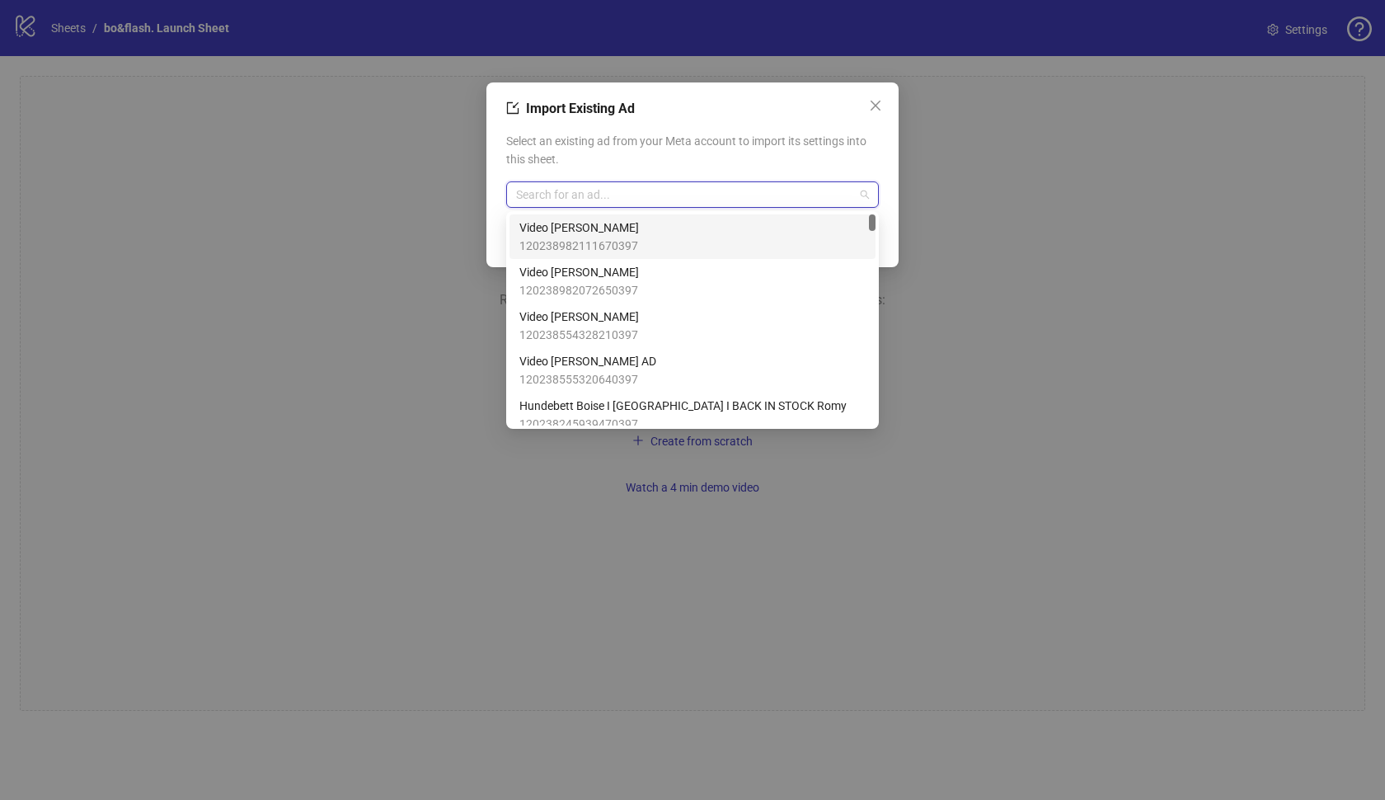
click at [713, 198] on input "search" at bounding box center [685, 194] width 338 height 25
click at [653, 233] on div "Video Michaela 120238982111670397" at bounding box center [693, 237] width 346 height 36
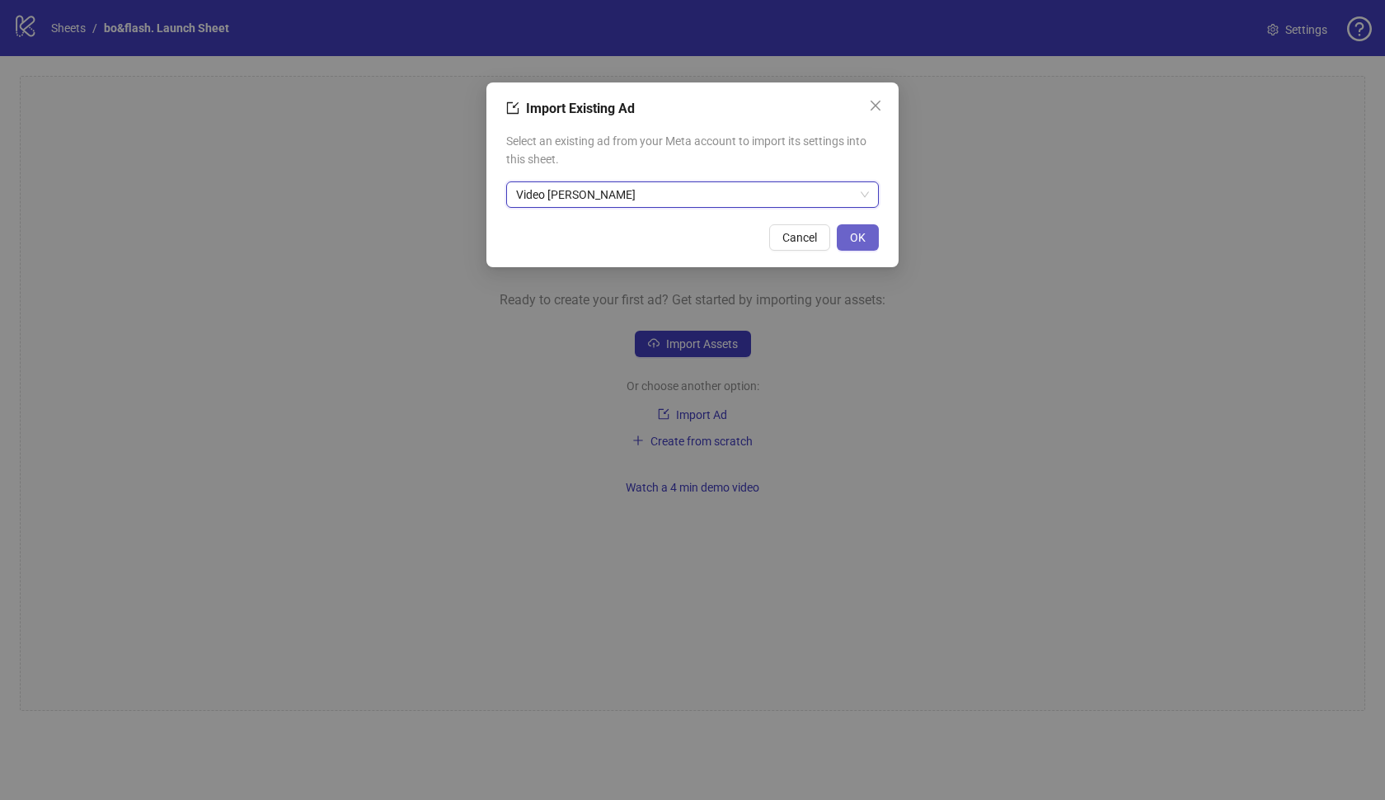
click at [852, 238] on span "OK" at bounding box center [858, 237] width 16 height 13
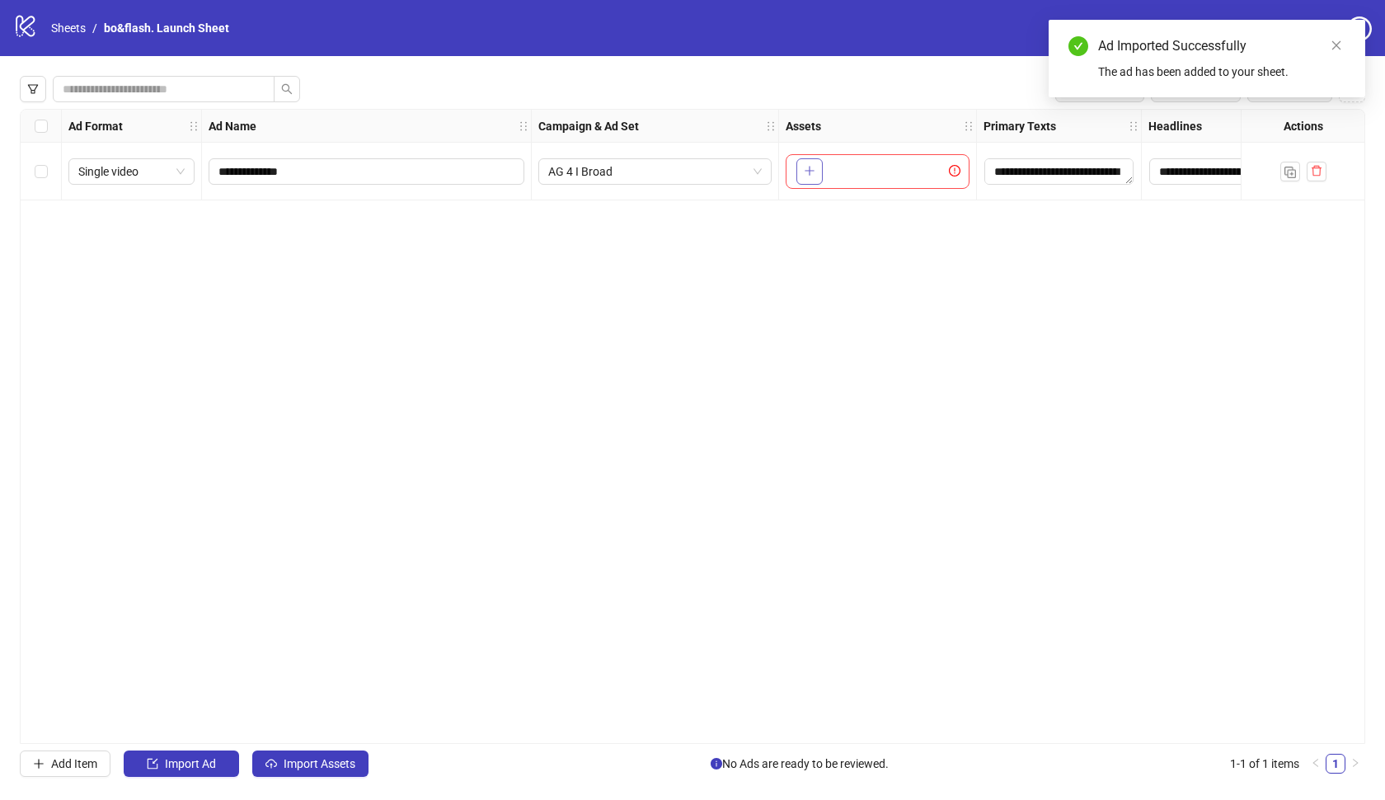
click at [815, 172] on button "button" at bounding box center [810, 171] width 26 height 26
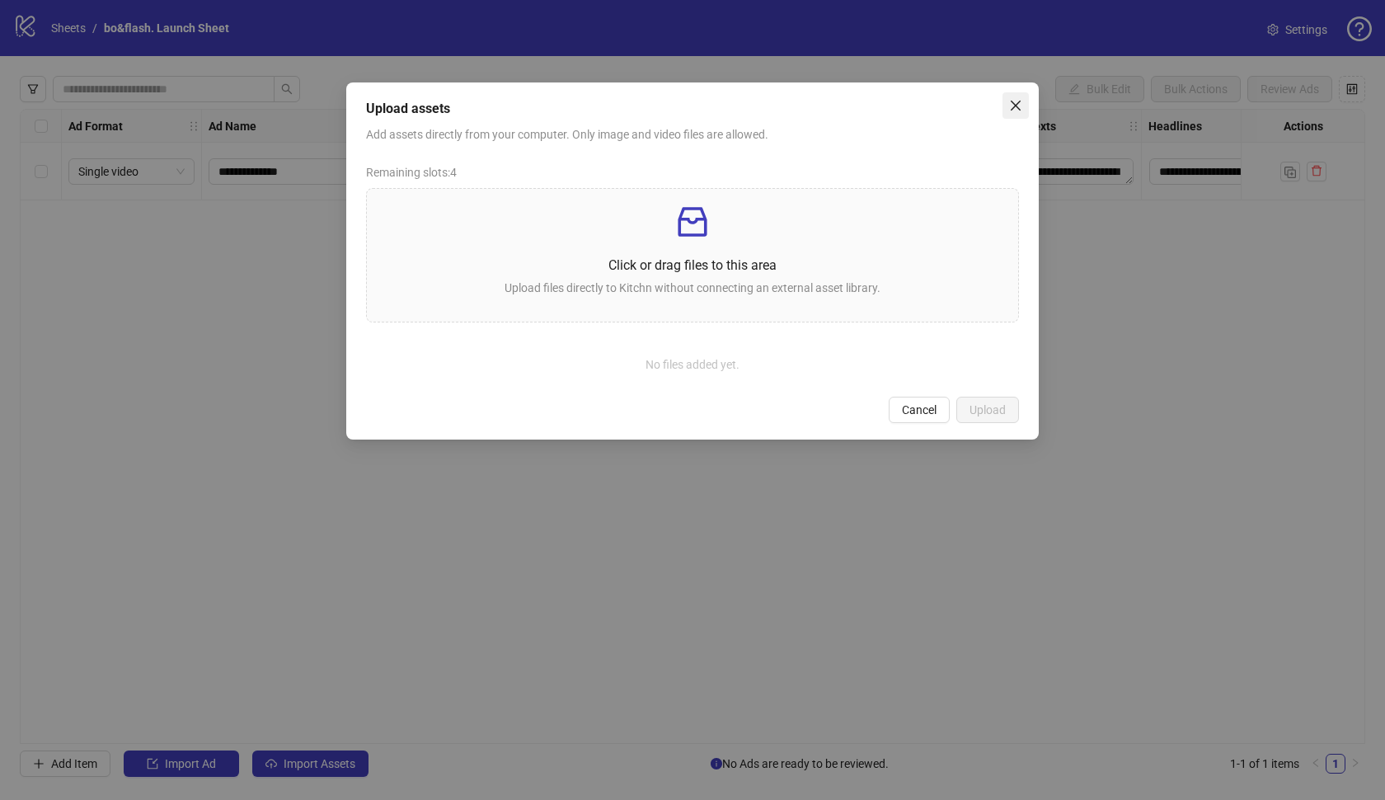
click at [1018, 101] on icon "close" at bounding box center [1015, 105] width 13 height 13
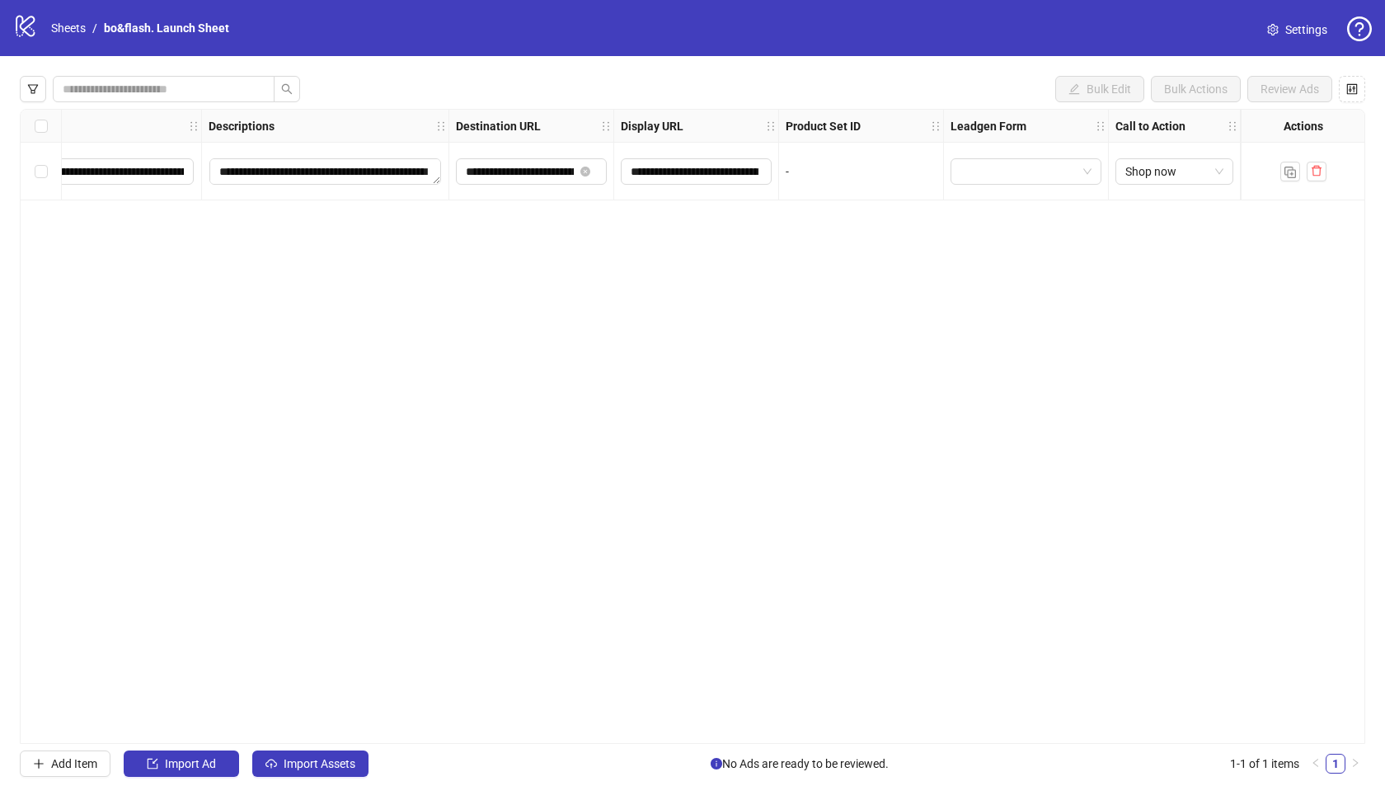
scroll to position [0, 1188]
click at [31, 29] on icon "logo/logo-mobile" at bounding box center [25, 25] width 25 height 25
click at [27, 25] on icon "logo/logo-mobile" at bounding box center [25, 25] width 25 height 25
click at [1290, 37] on span "Settings" at bounding box center [1307, 30] width 42 height 18
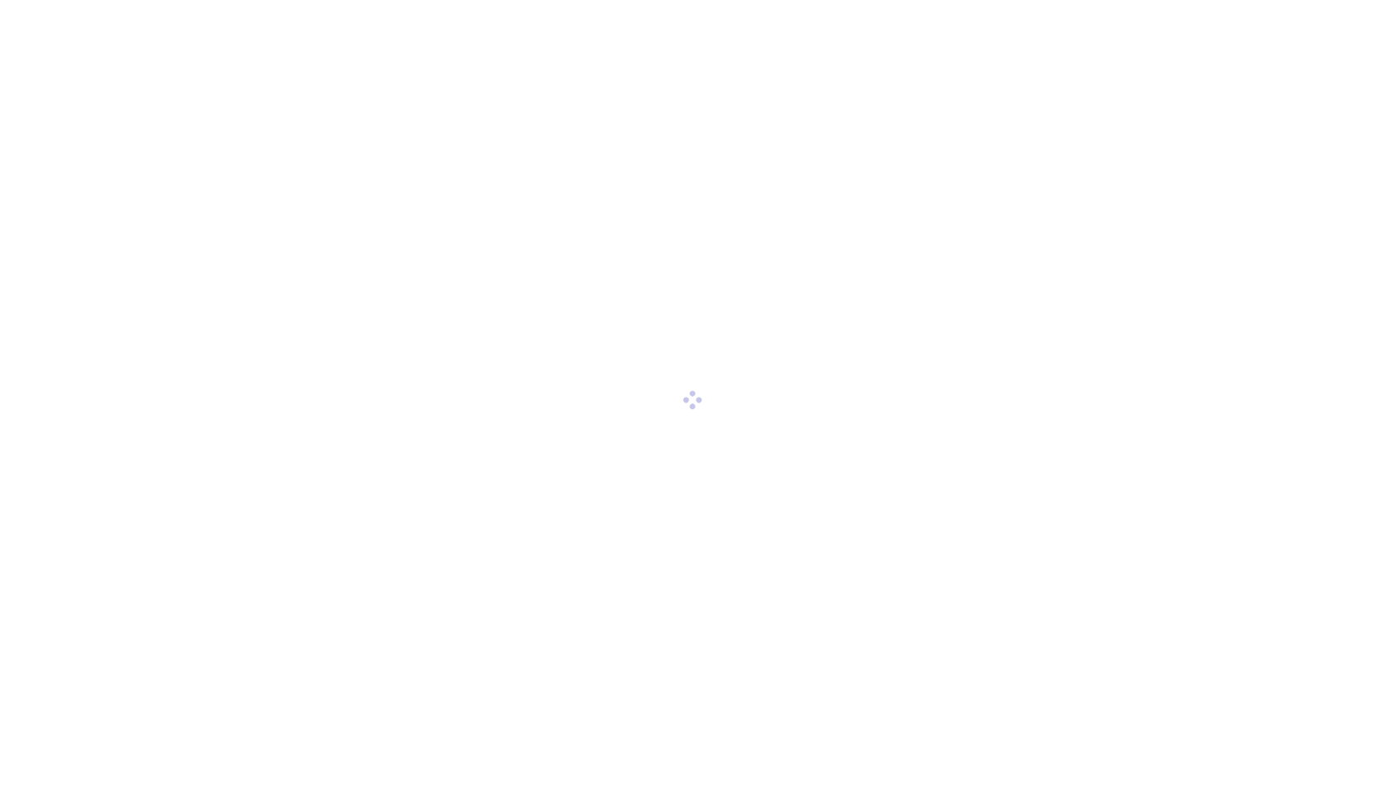
click at [1298, 31] on div at bounding box center [692, 400] width 1385 height 800
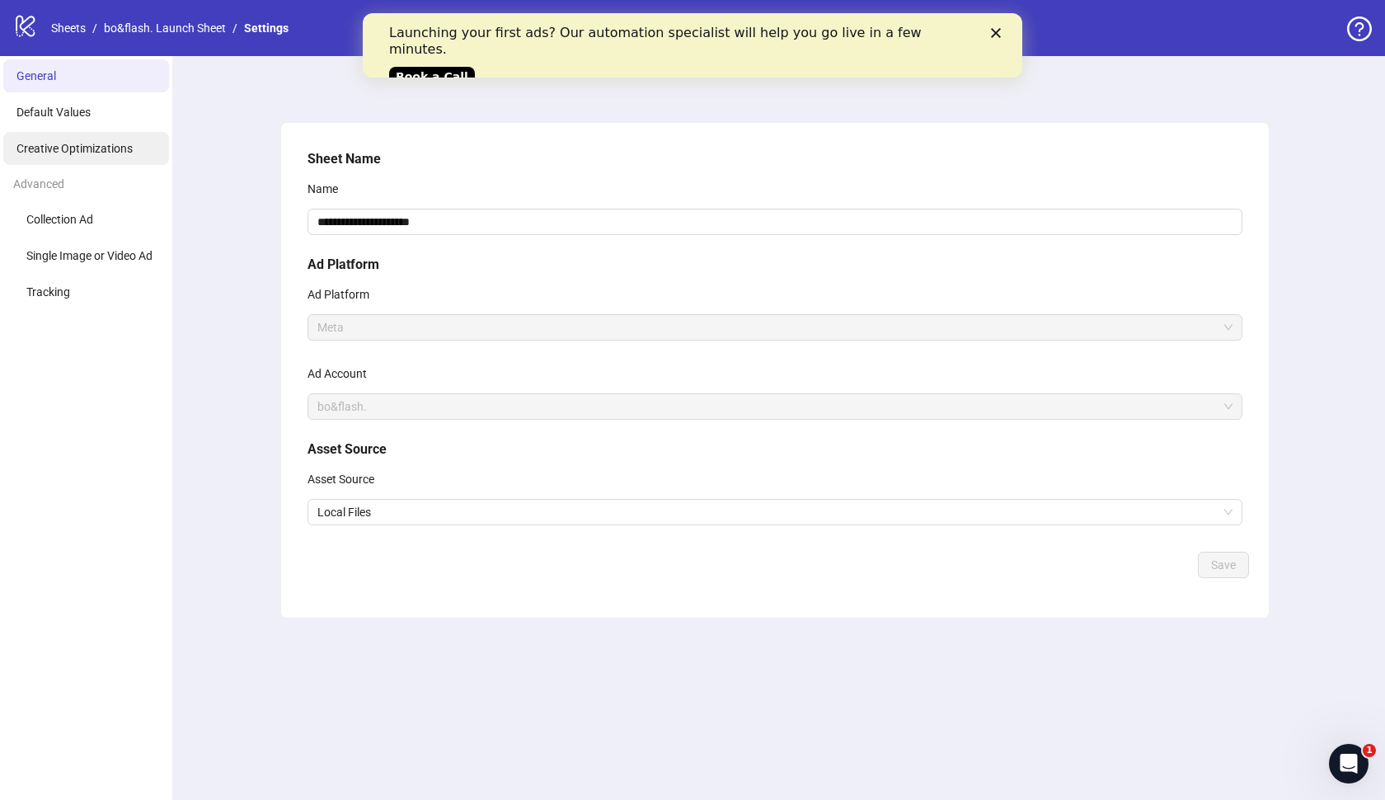
click at [91, 148] on span "Creative Optimizations" at bounding box center [74, 148] width 116 height 13
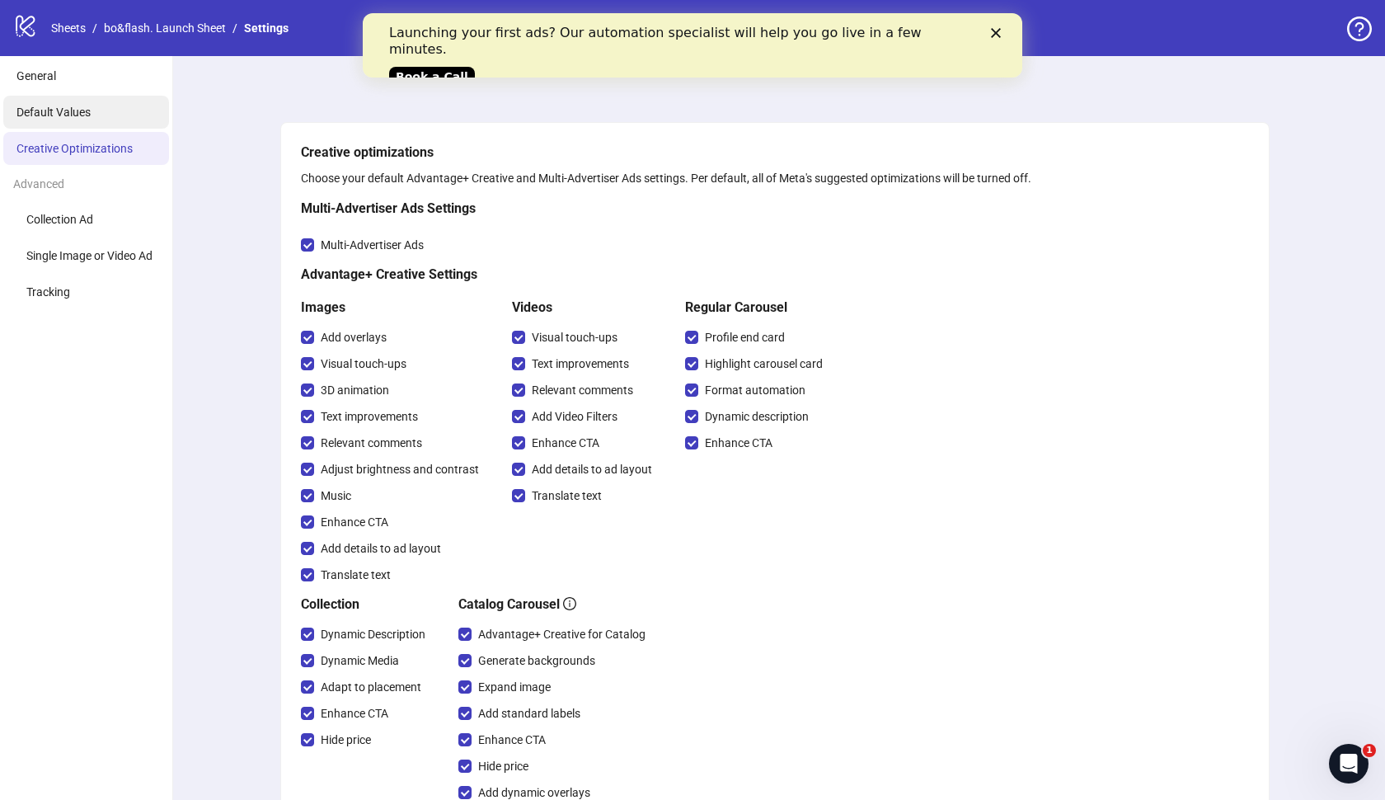
click at [68, 114] on span "Default Values" at bounding box center [53, 112] width 74 height 13
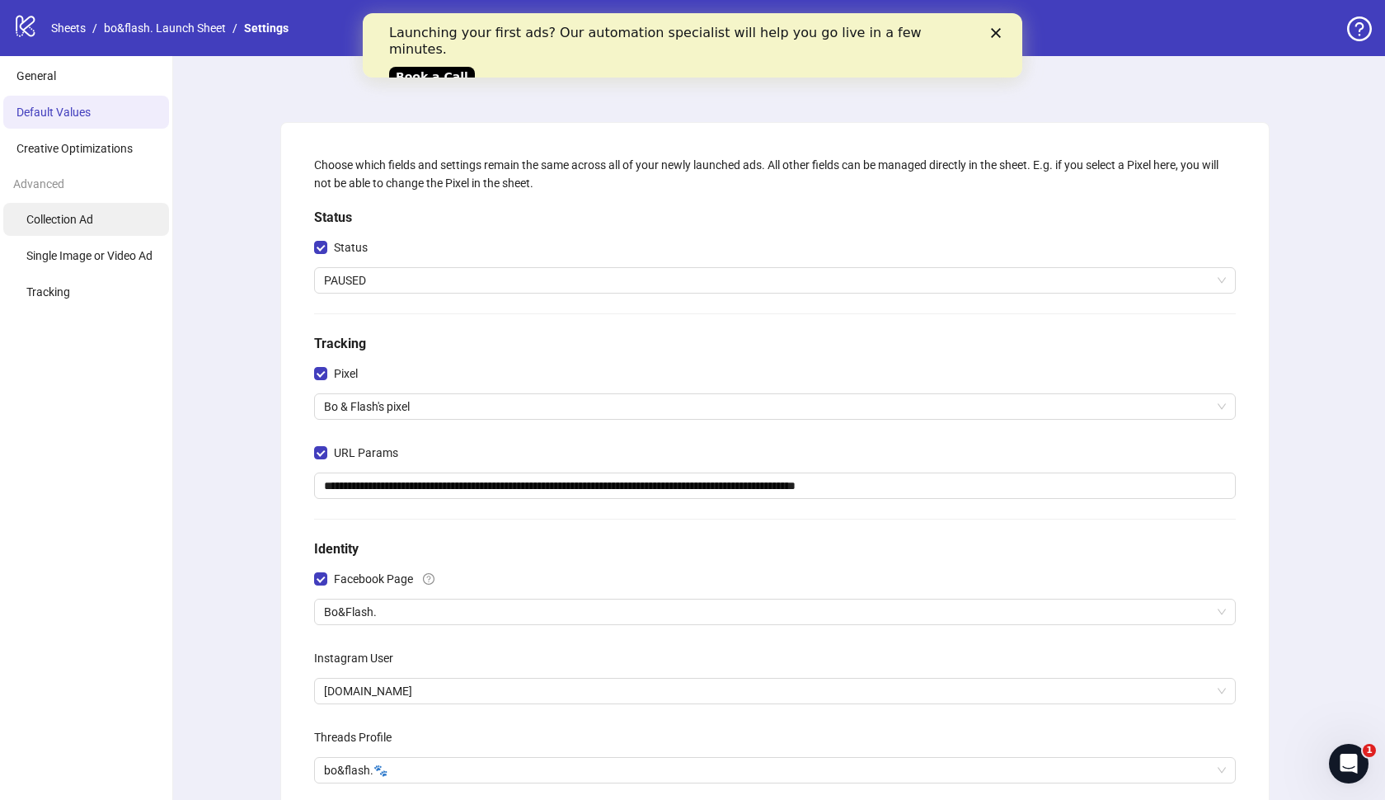
click at [78, 213] on span "Collection Ad" at bounding box center [59, 219] width 67 height 13
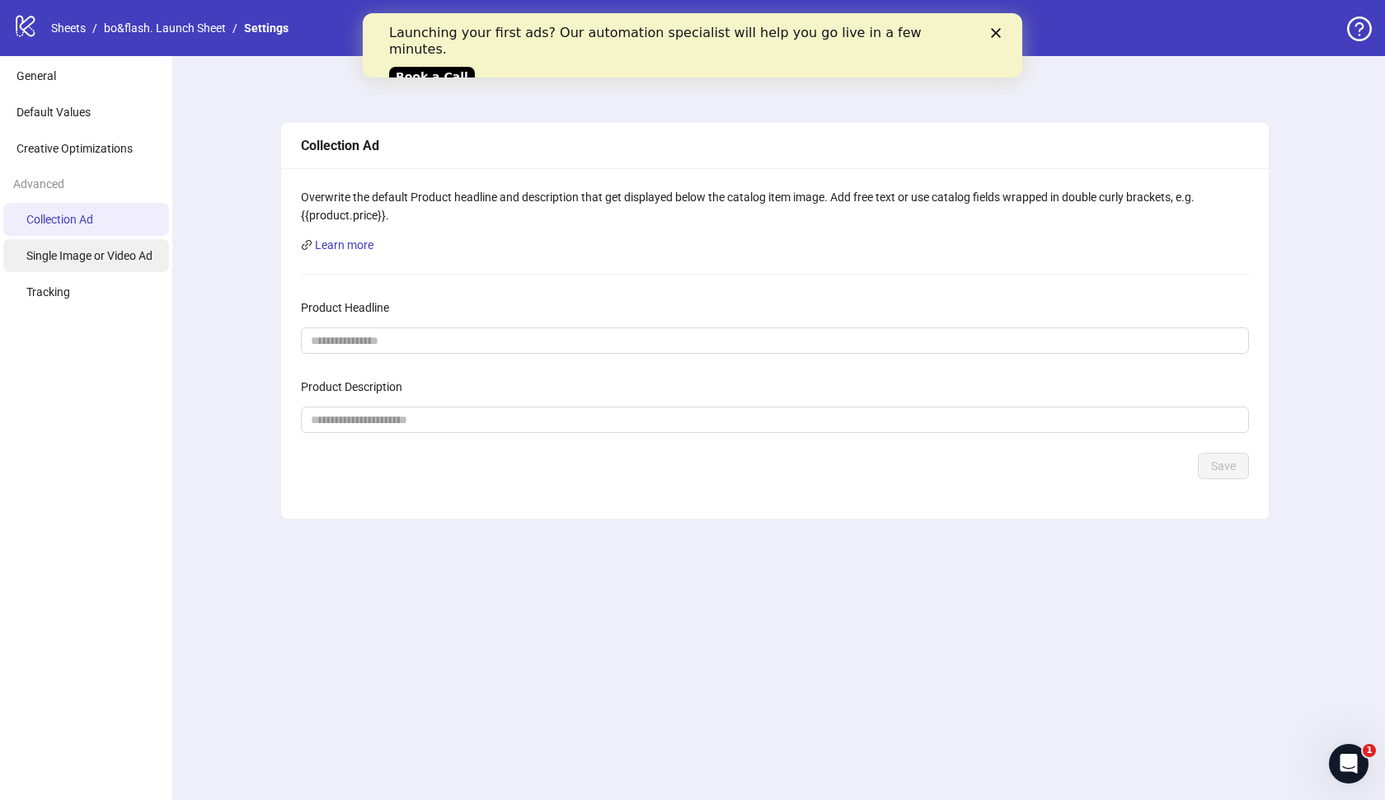
click at [82, 257] on span "Single Image or Video Ad" at bounding box center [89, 255] width 126 height 13
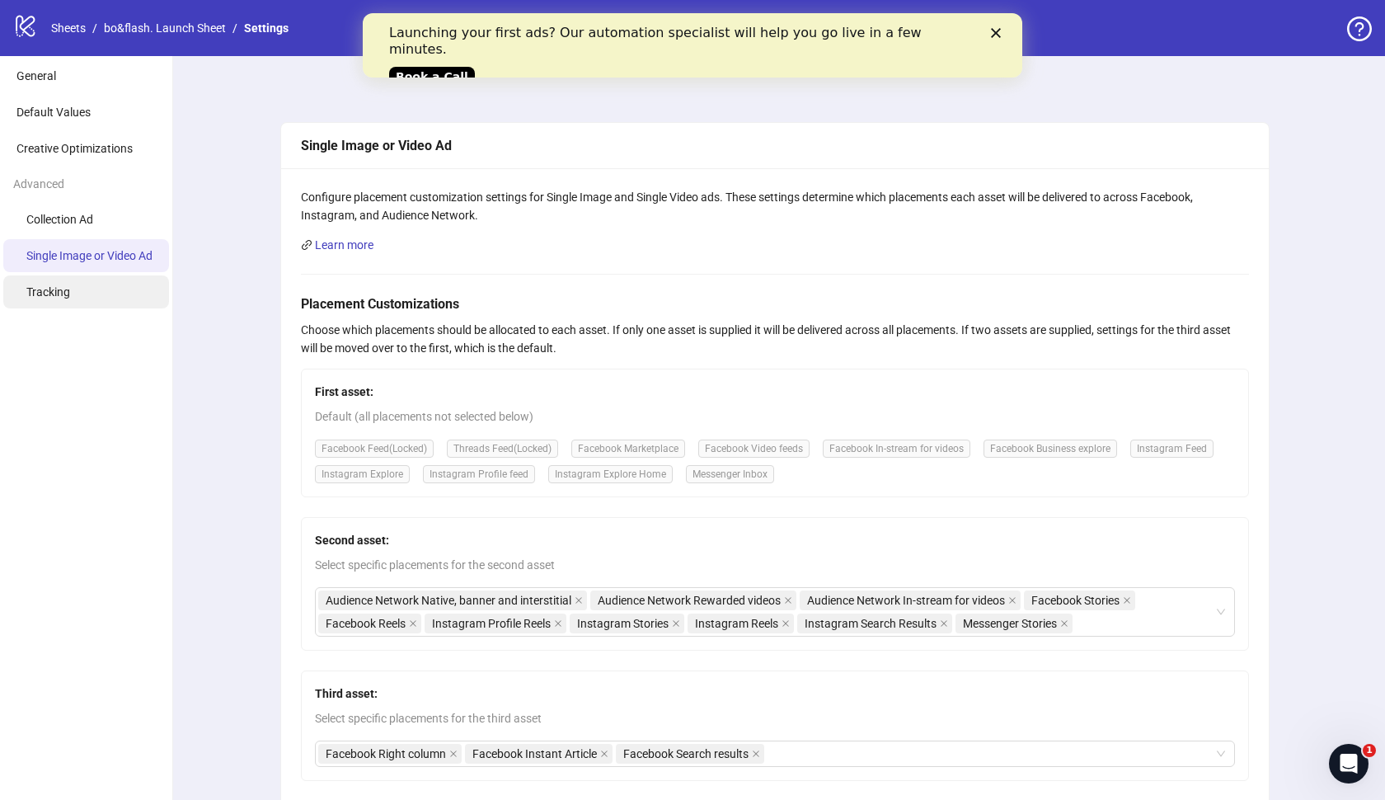
click at [62, 302] on li "Tracking" at bounding box center [86, 291] width 166 height 33
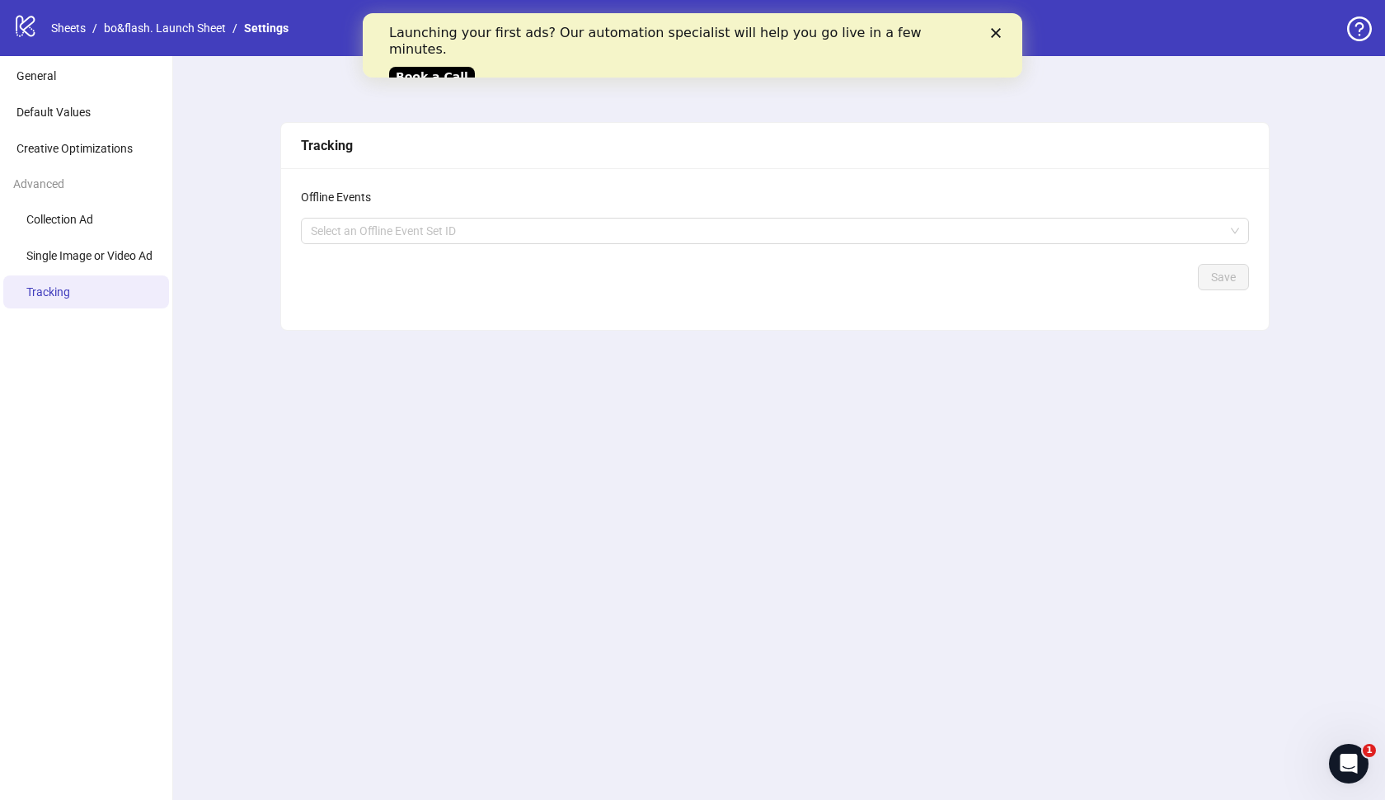
click at [29, 27] on icon "logo/logo-mobile" at bounding box center [25, 25] width 25 height 25
click at [995, 31] on polygon "Close" at bounding box center [996, 33] width 10 height 10
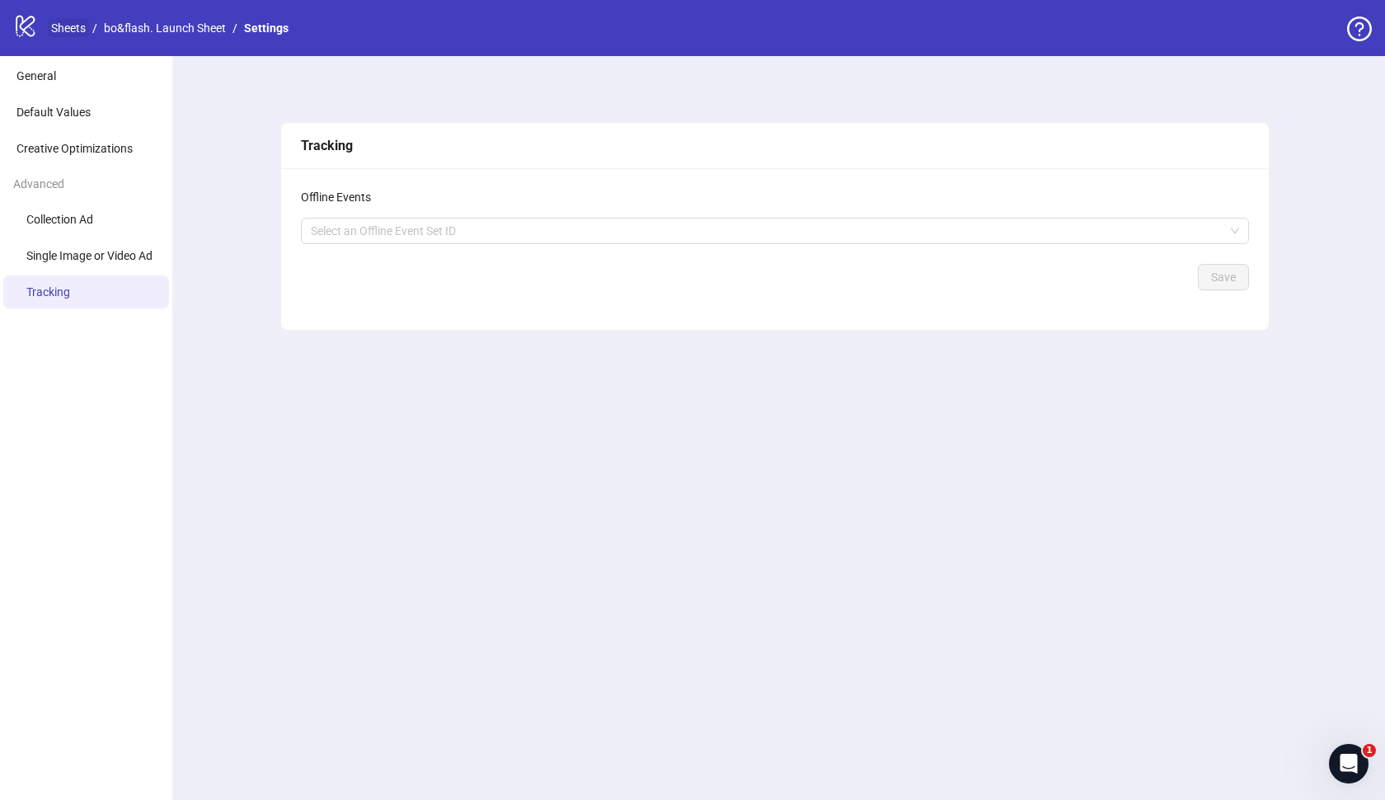
click at [58, 31] on link "Sheets" at bounding box center [68, 28] width 41 height 18
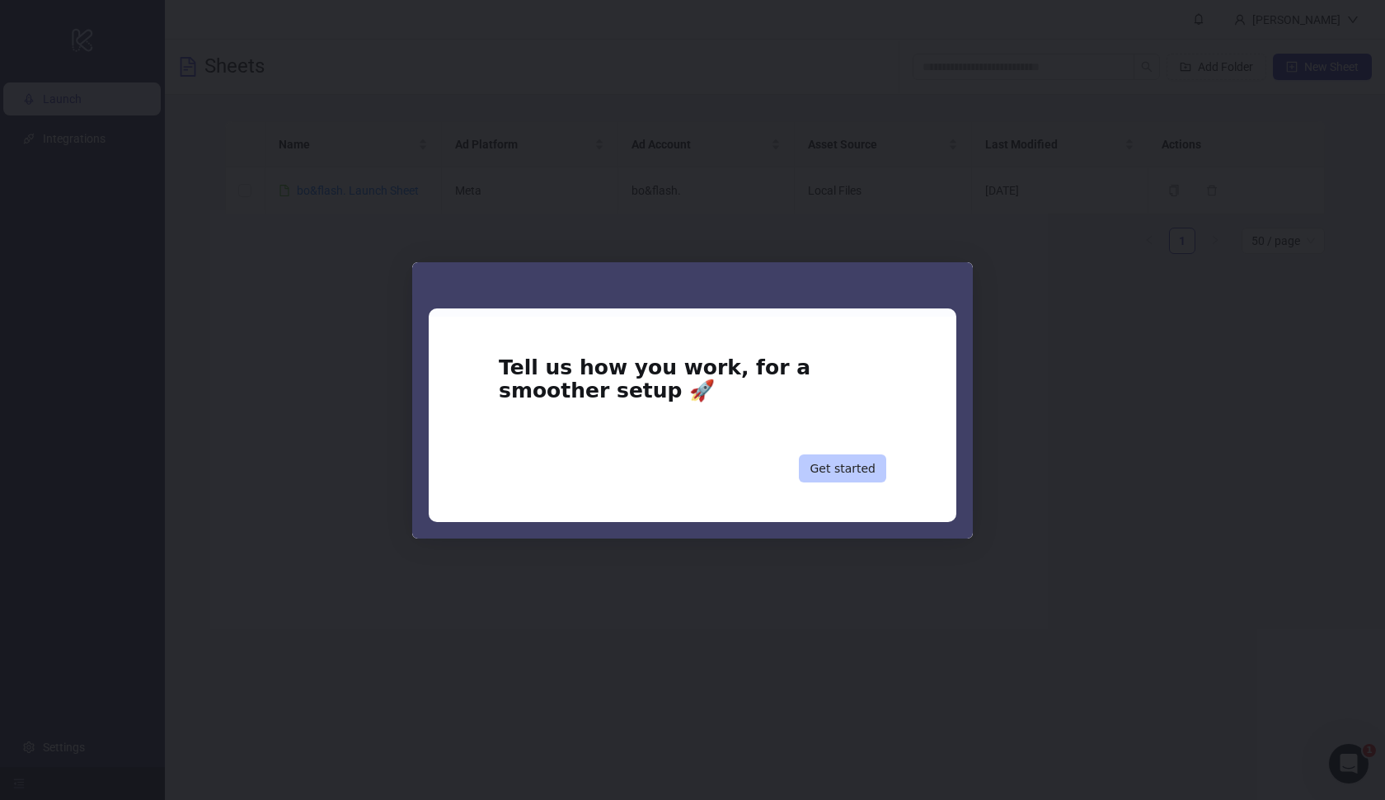
click at [840, 458] on button "Get started" at bounding box center [842, 468] width 87 height 28
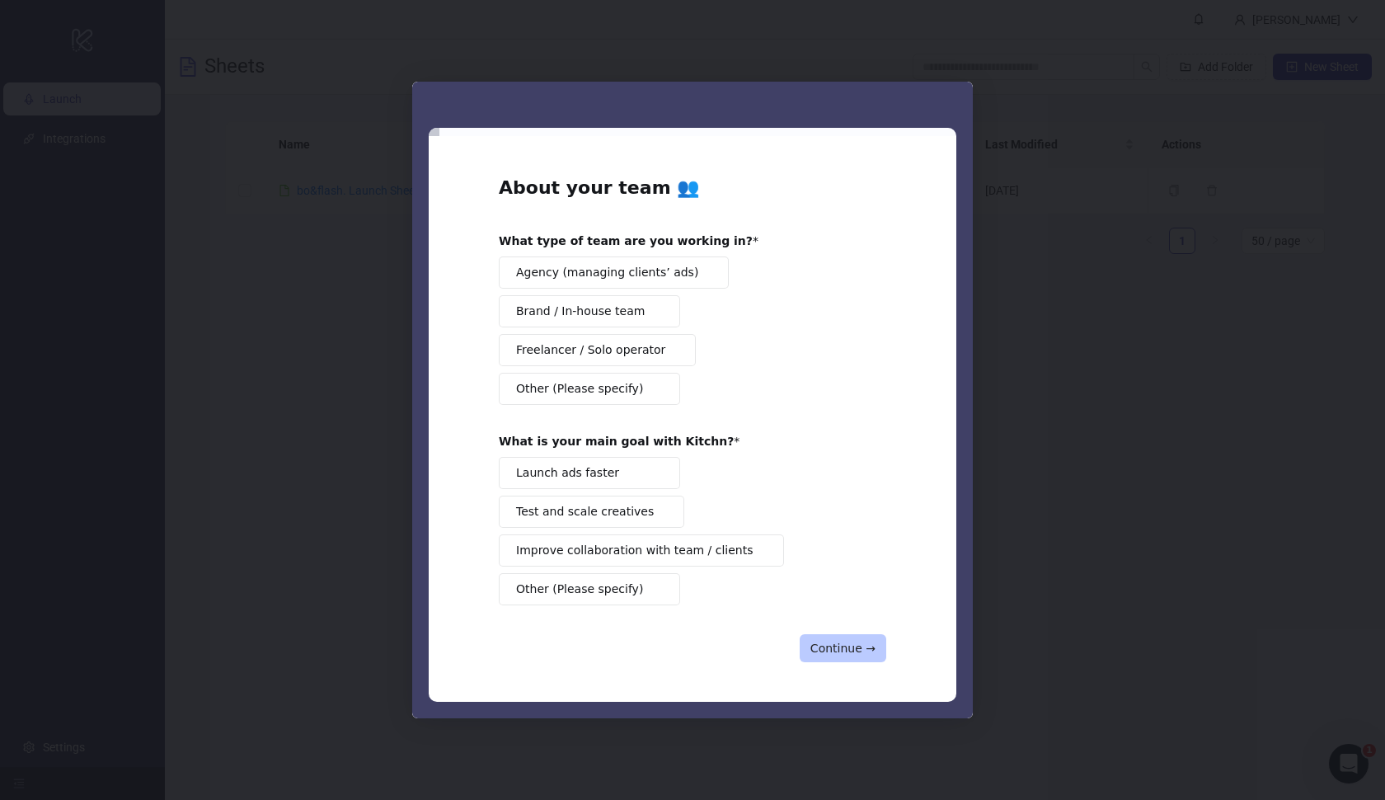
click at [852, 654] on button "Continue →" at bounding box center [843, 648] width 87 height 28
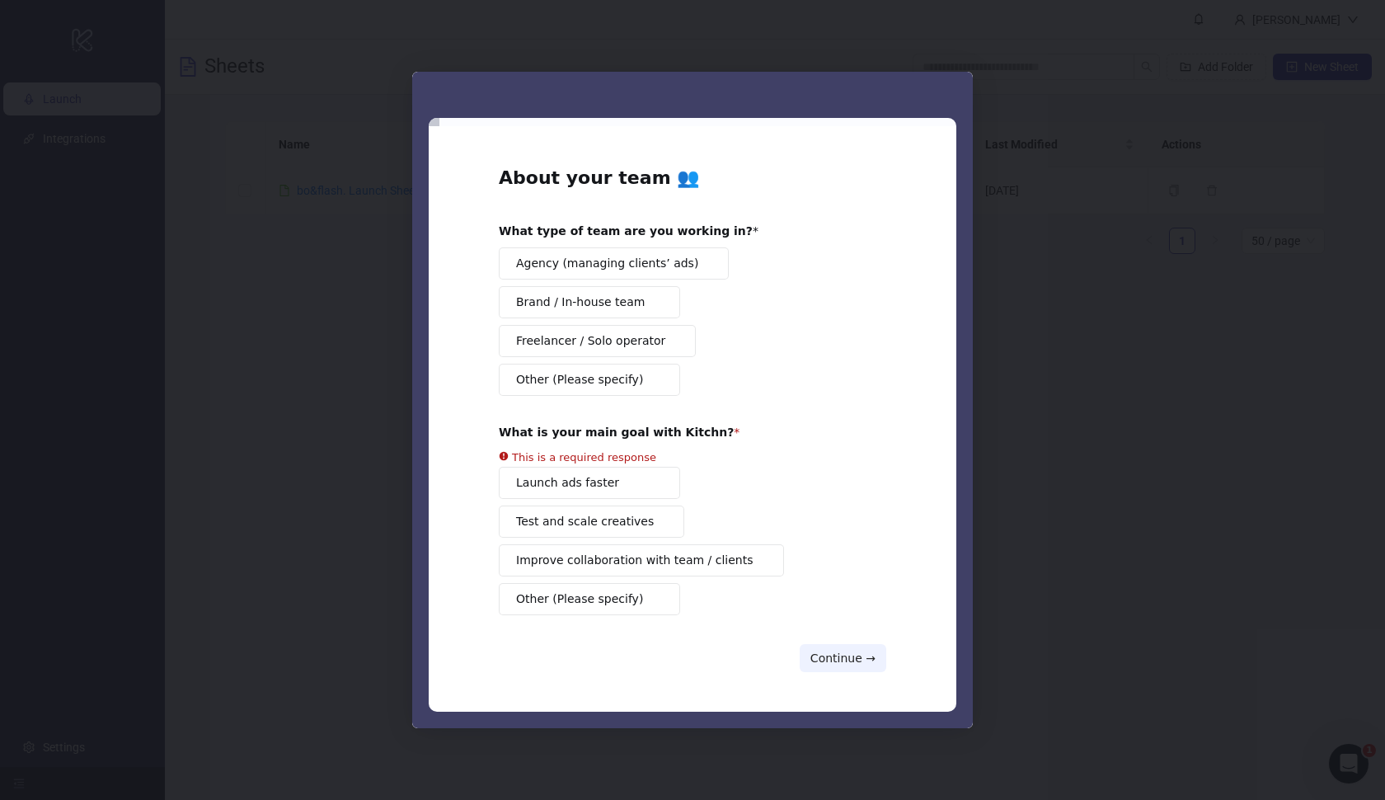
click at [620, 317] on button "Brand / In-house team" at bounding box center [589, 302] width 181 height 32
click at [1153, 469] on div "Intercom messenger" at bounding box center [692, 400] width 1385 height 800
